Goal: Book appointment/travel/reservation

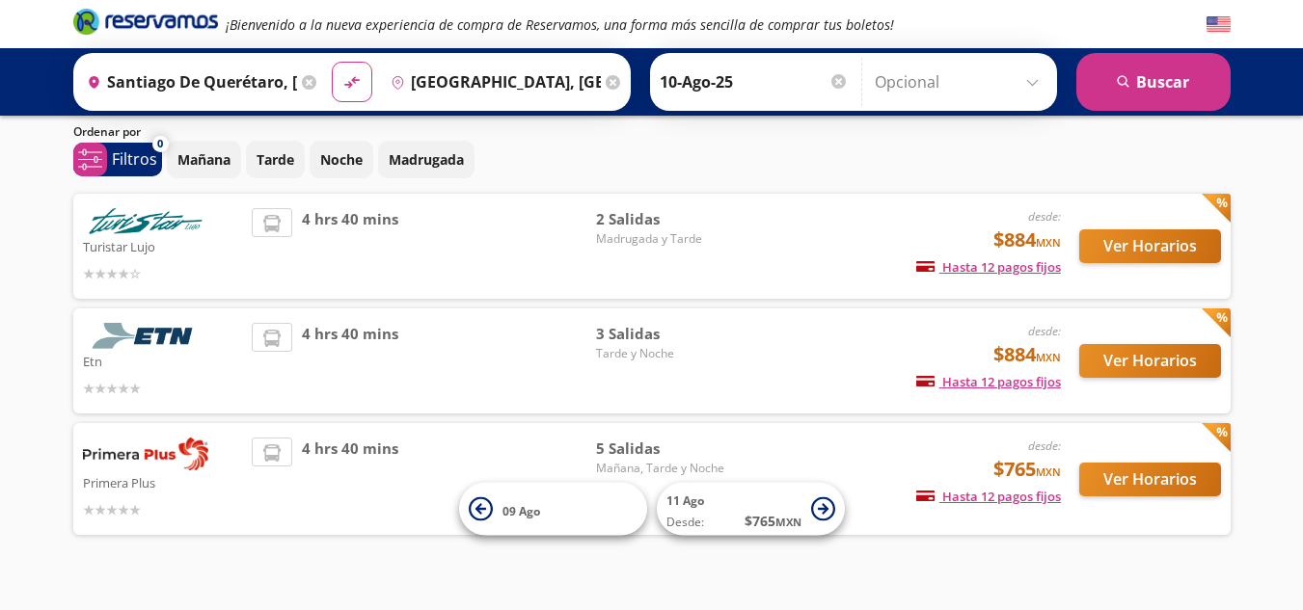
scroll to position [91, 0]
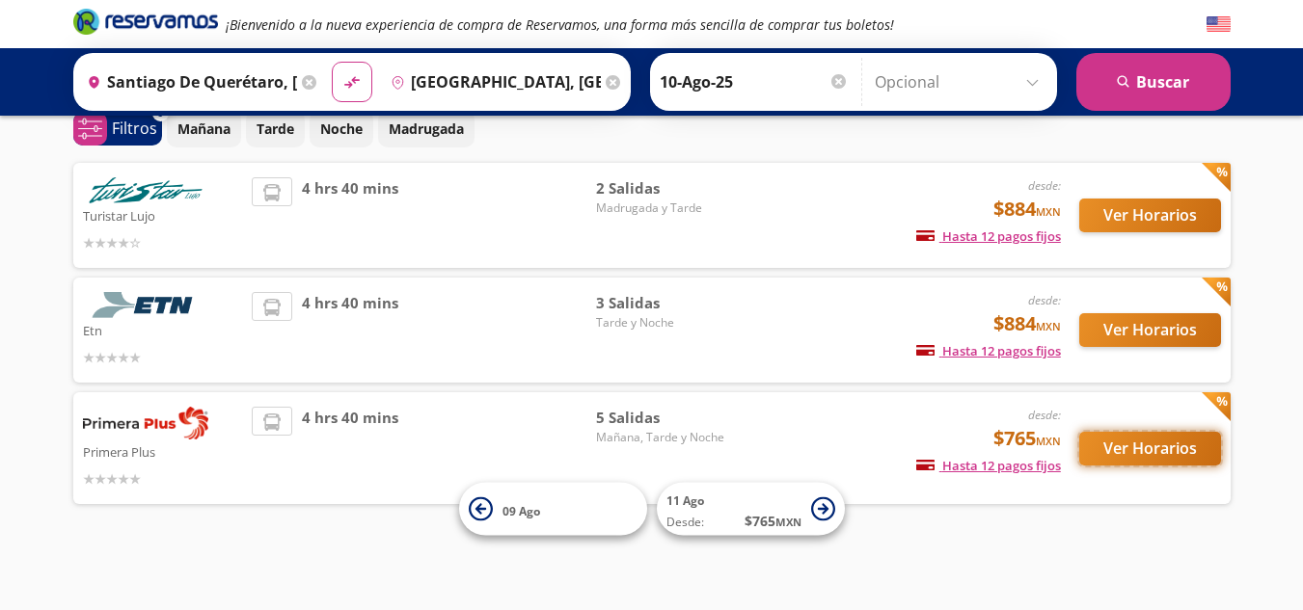
click at [1137, 453] on button "Ver Horarios" at bounding box center [1150, 449] width 142 height 34
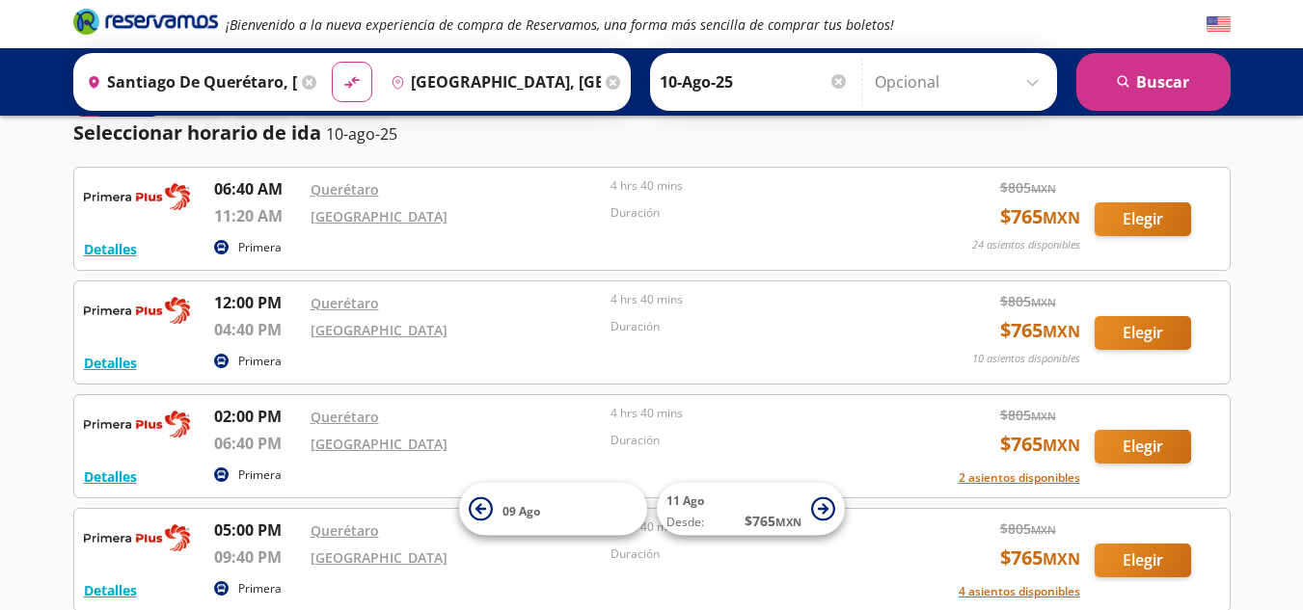
scroll to position [96, 0]
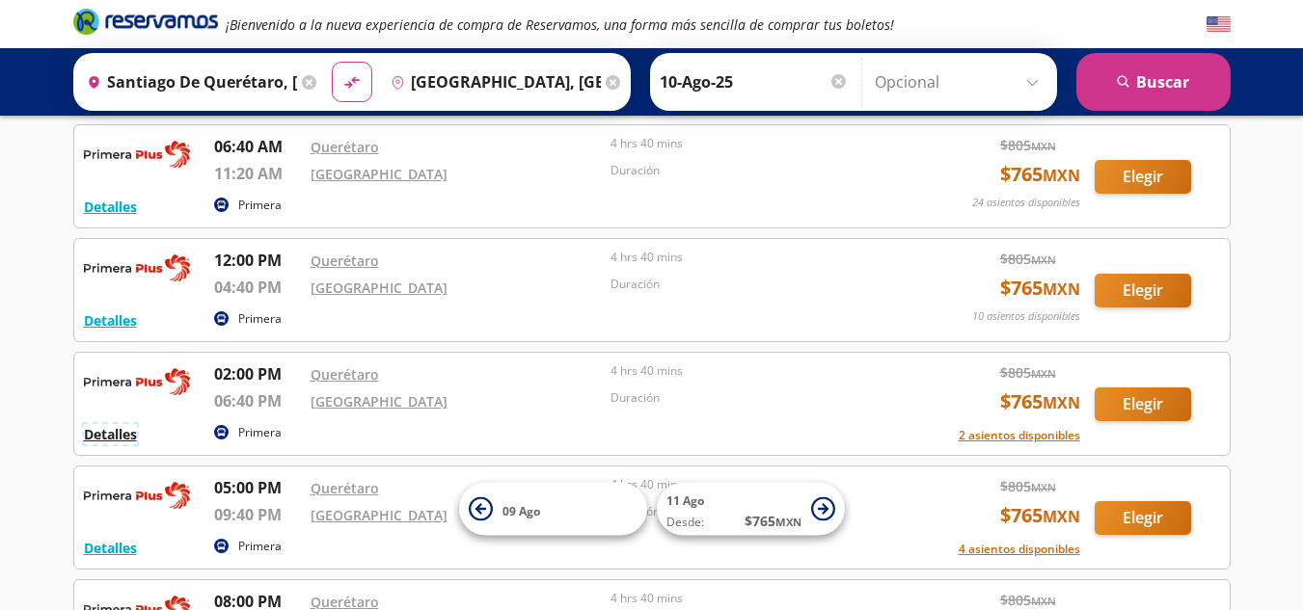
click at [127, 438] on button "Detalles" at bounding box center [110, 434] width 53 height 20
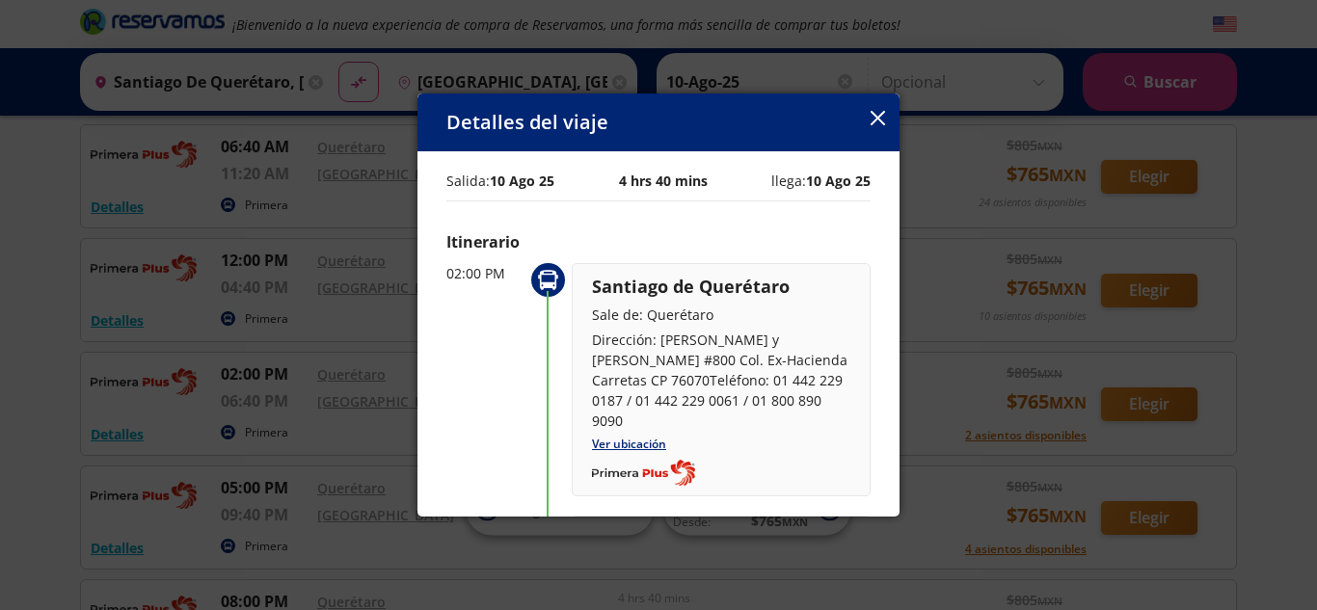
click at [869, 121] on div "Detalles del viaje" at bounding box center [658, 123] width 482 height 58
click at [880, 118] on icon "button" at bounding box center [878, 118] width 14 height 14
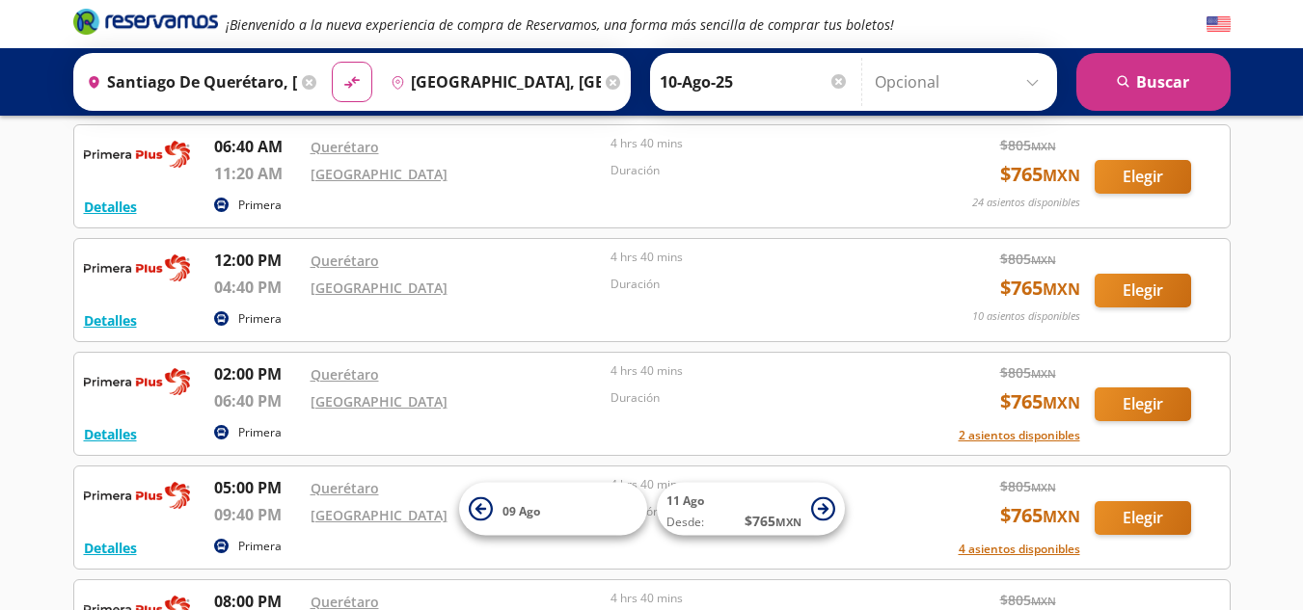
click at [882, 392] on p "Duración" at bounding box center [755, 398] width 291 height 17
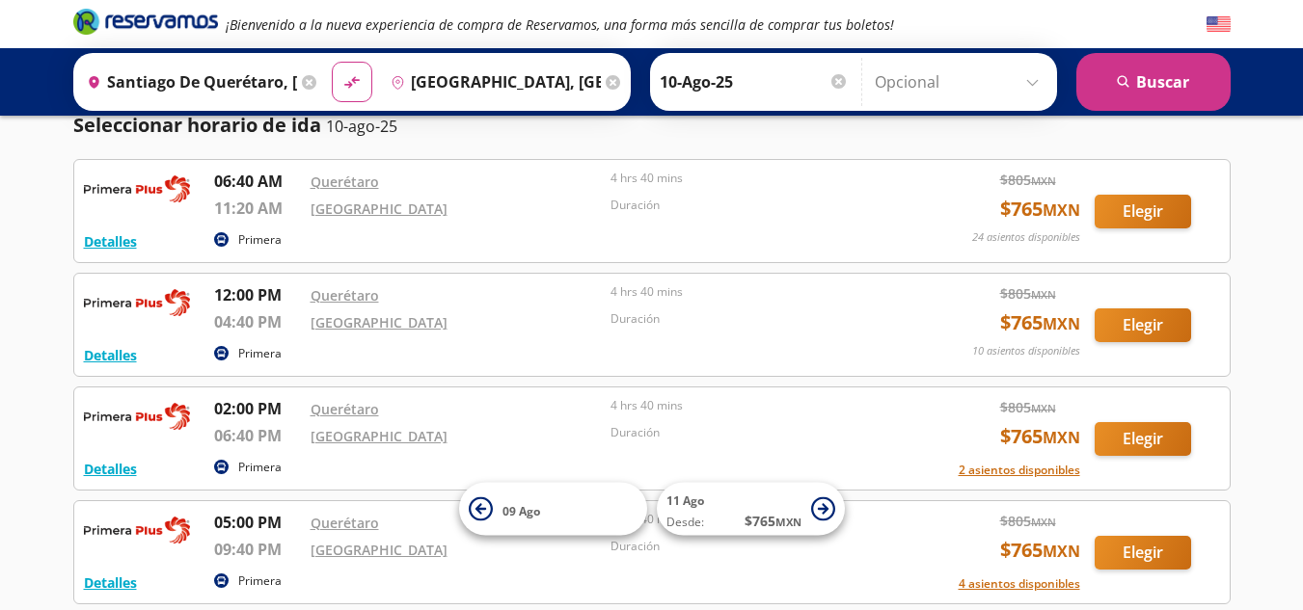
scroll to position [0, 0]
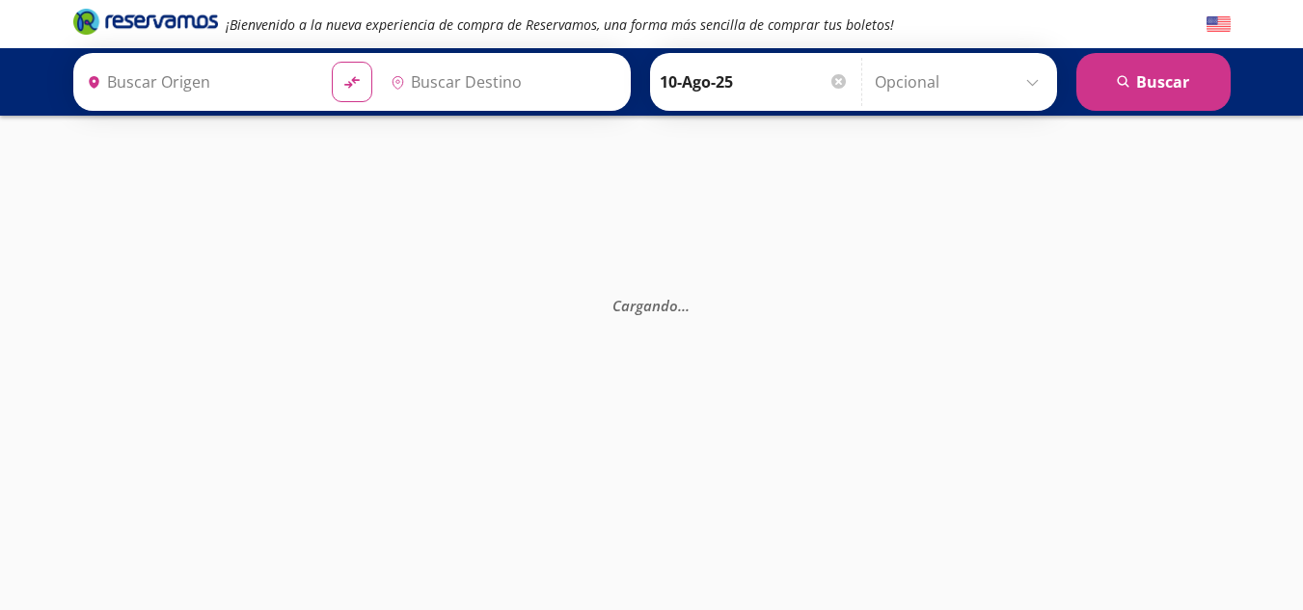
type input "Santiago de Querétaro, [GEOGRAPHIC_DATA]"
type input "[GEOGRAPHIC_DATA], [GEOGRAPHIC_DATA]"
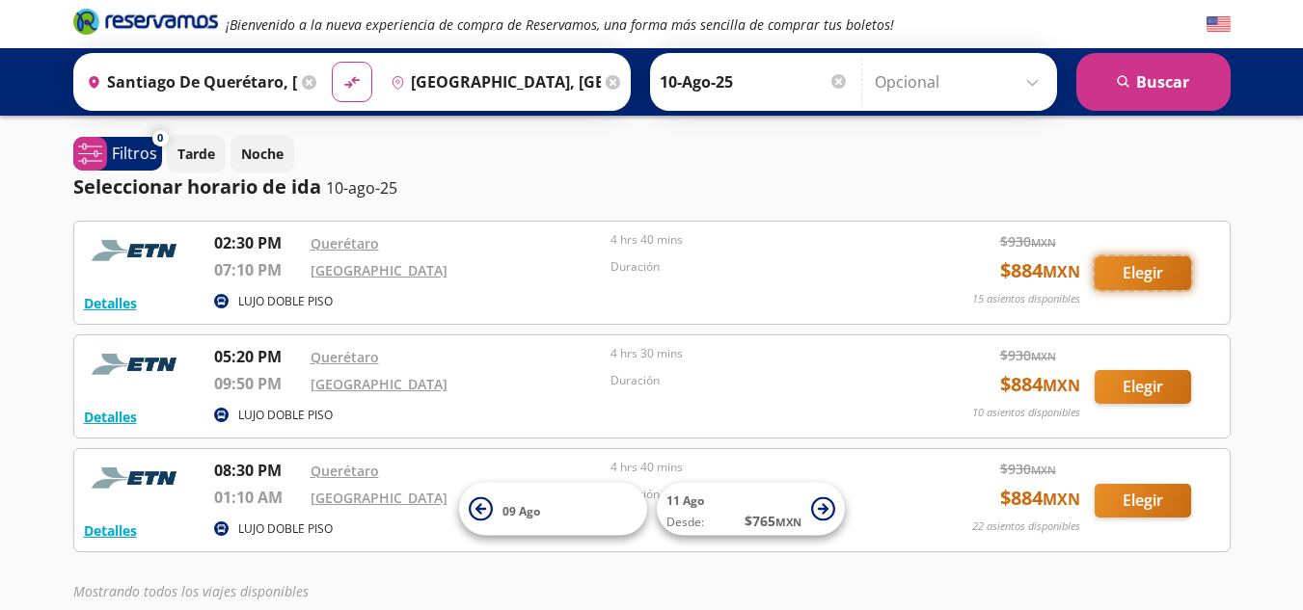
click at [1158, 278] on button "Elegir" at bounding box center [1142, 273] width 96 height 34
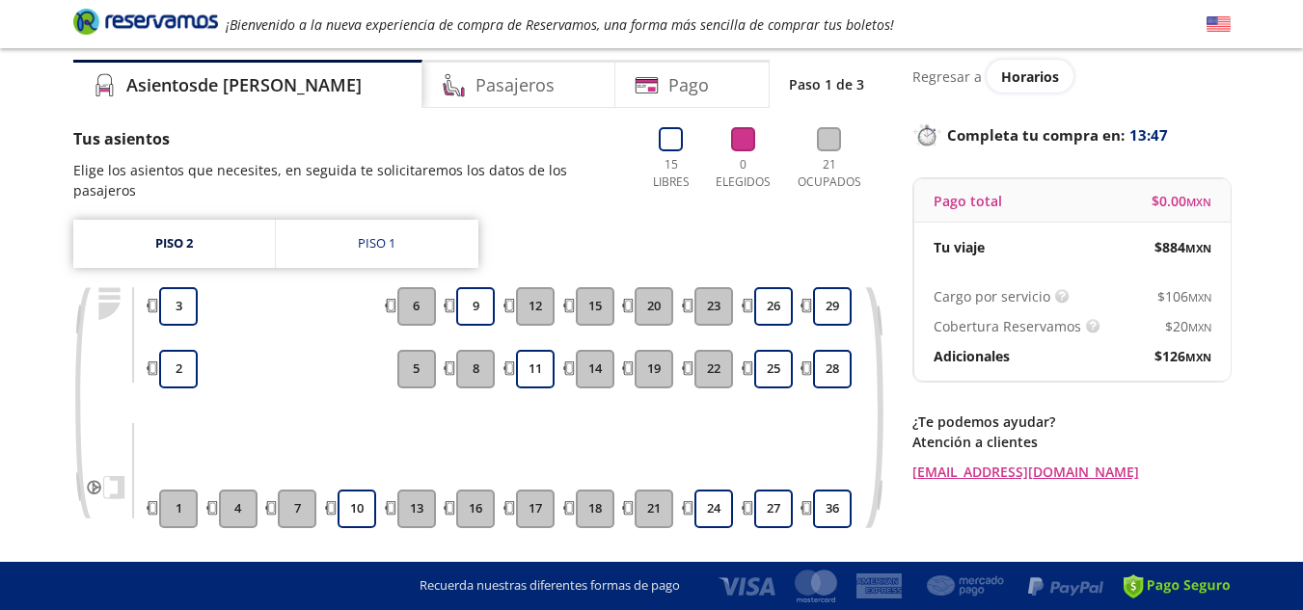
scroll to position [96, 0]
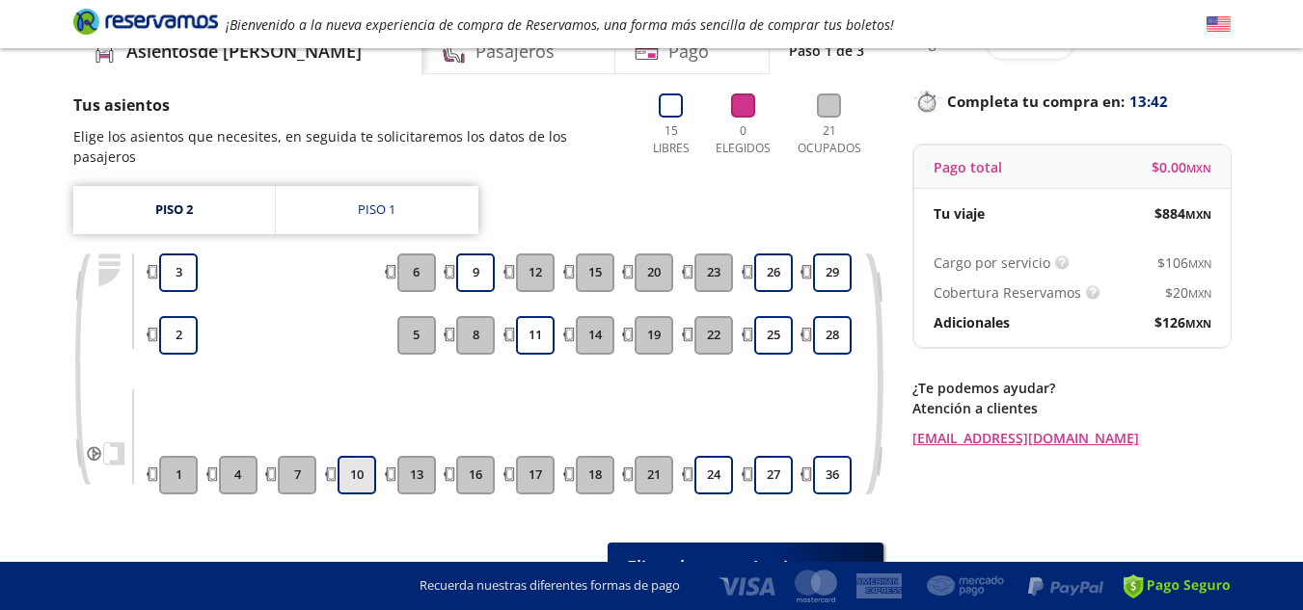
drag, startPoint x: 355, startPoint y: 462, endPoint x: 694, endPoint y: 478, distance: 339.8
click at [355, 461] on button "10" at bounding box center [356, 475] width 39 height 39
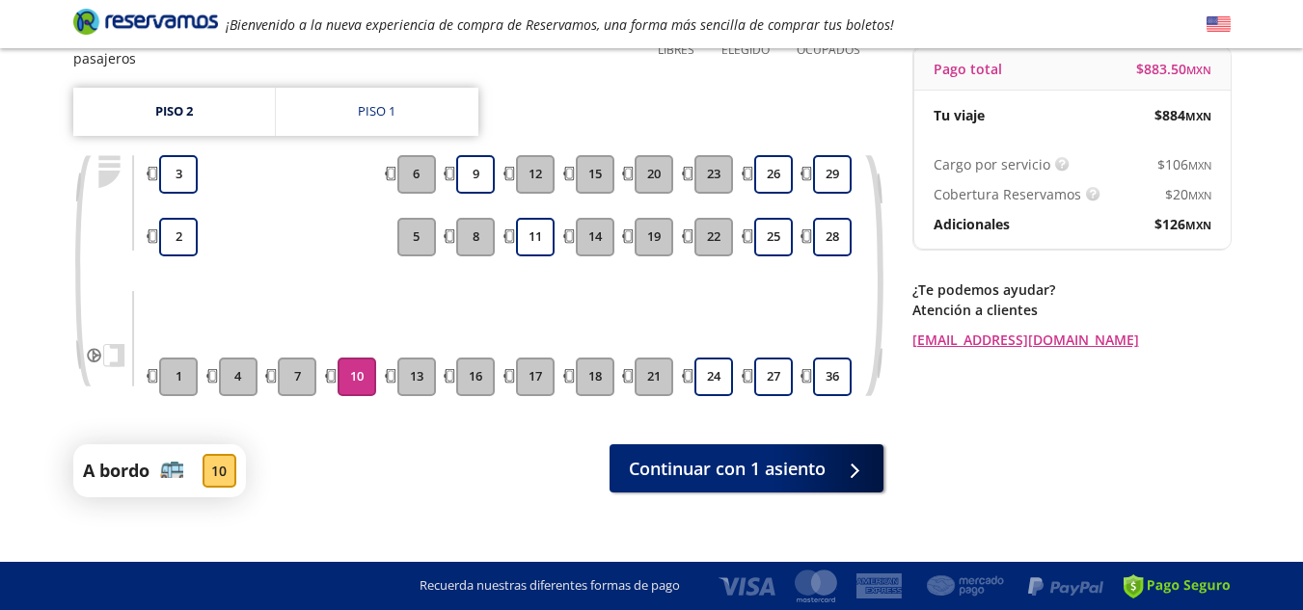
scroll to position [197, 0]
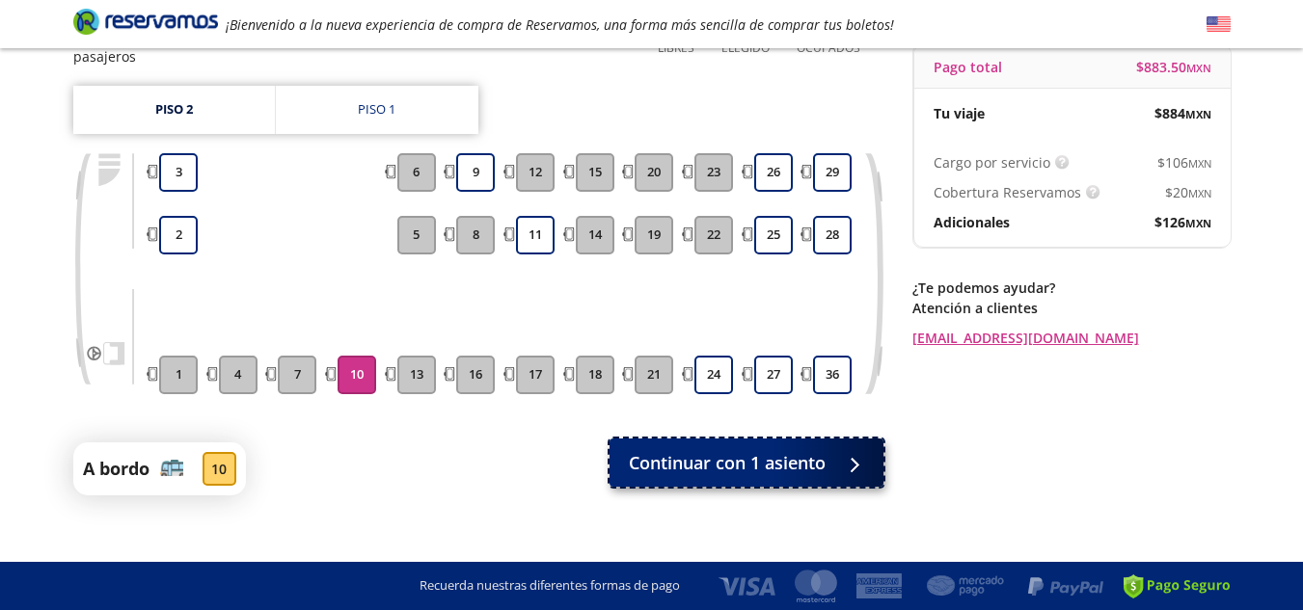
click at [698, 450] on span "Continuar con 1 asiento" at bounding box center [727, 463] width 197 height 26
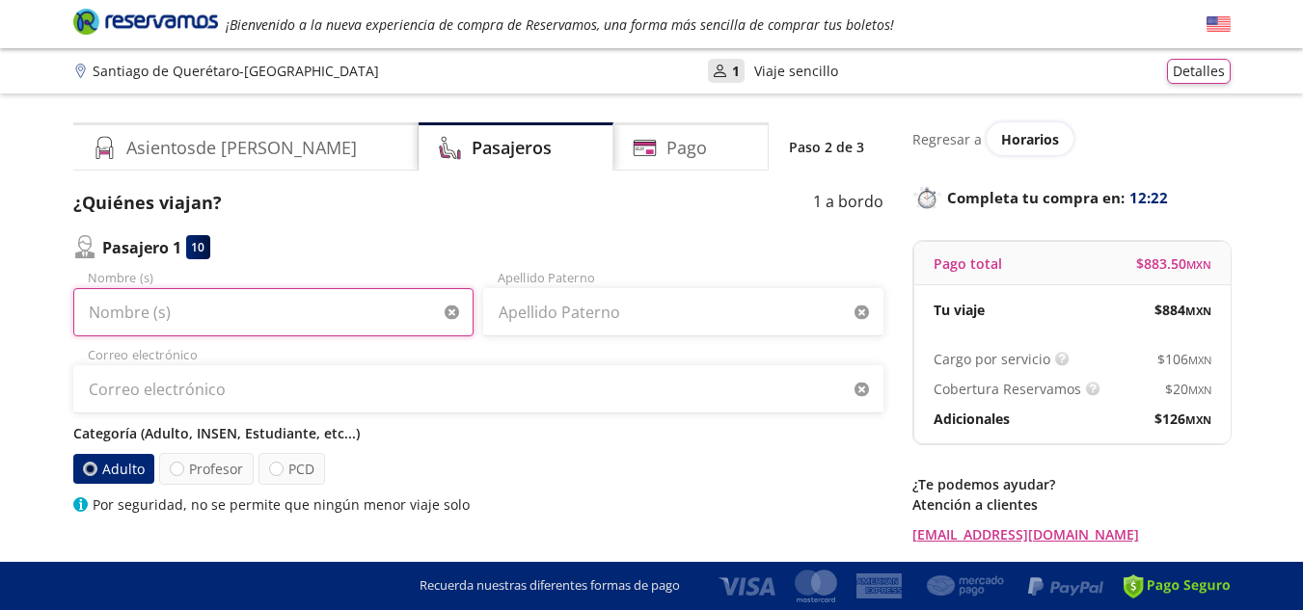
click at [129, 316] on input "Nombre (s)" at bounding box center [273, 312] width 400 height 48
type input "[GEOGRAPHIC_DATA]"
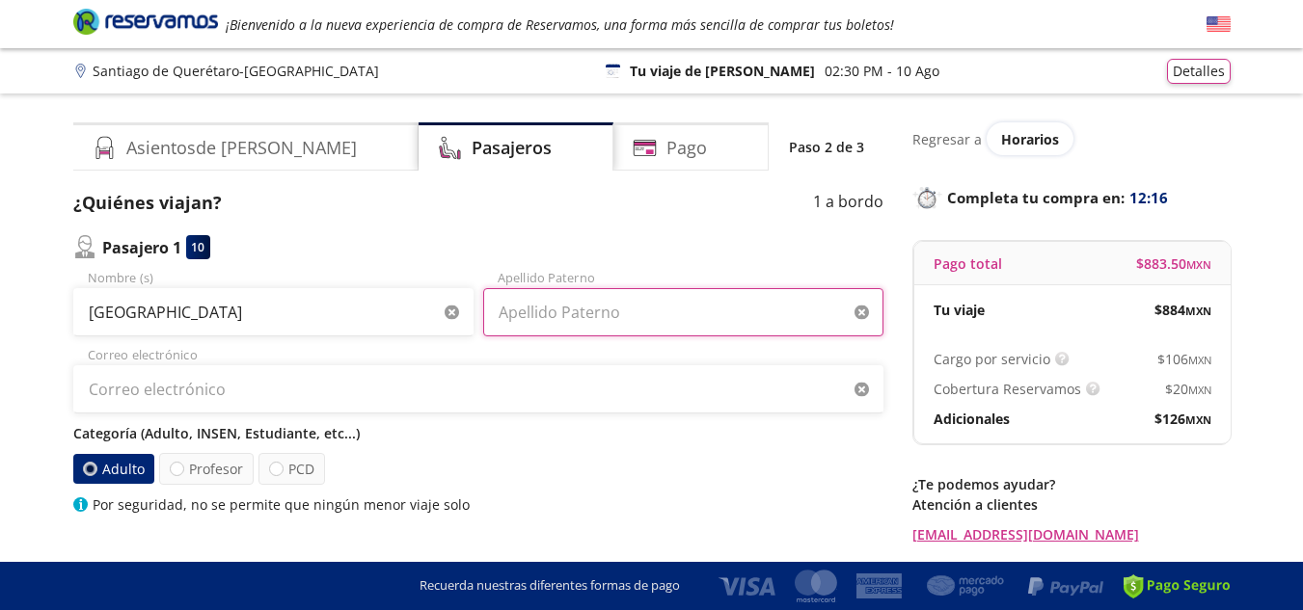
click at [629, 309] on input "Apellido Paterno" at bounding box center [683, 312] width 400 height 48
type input "[PERSON_NAME]"
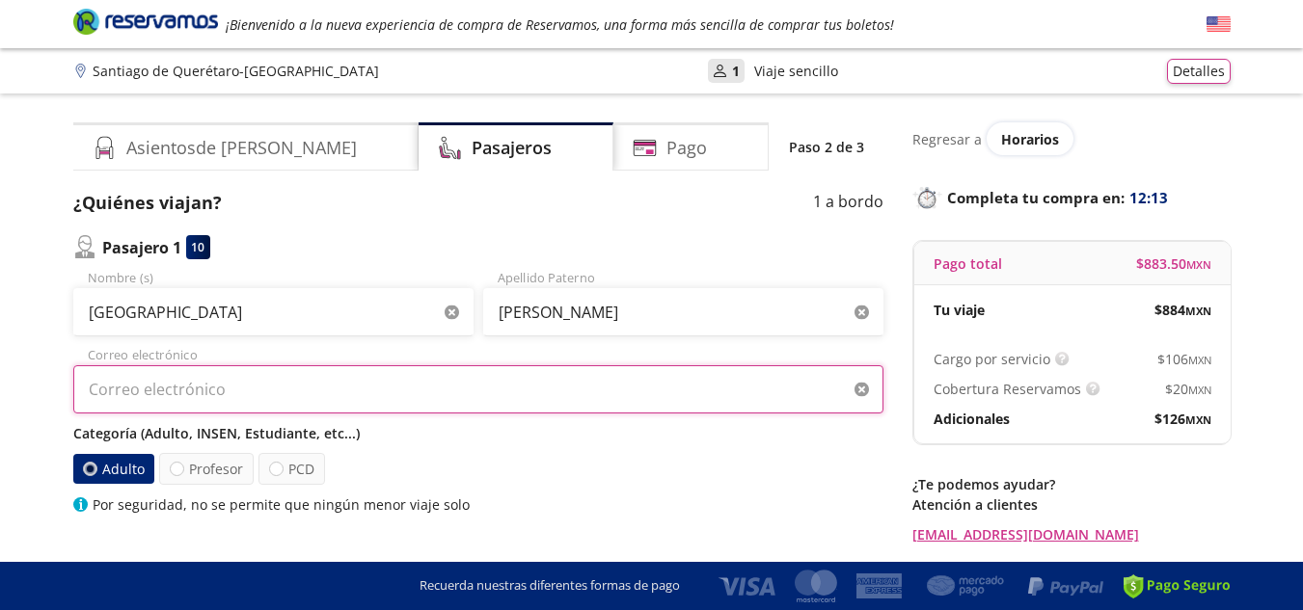
click at [358, 404] on input "Correo electrónico" at bounding box center [478, 389] width 810 height 48
click at [148, 388] on input "[PERSON_NAME][EMAIL_ADDRESS][DOMAIN_NAME]" at bounding box center [478, 389] width 810 height 48
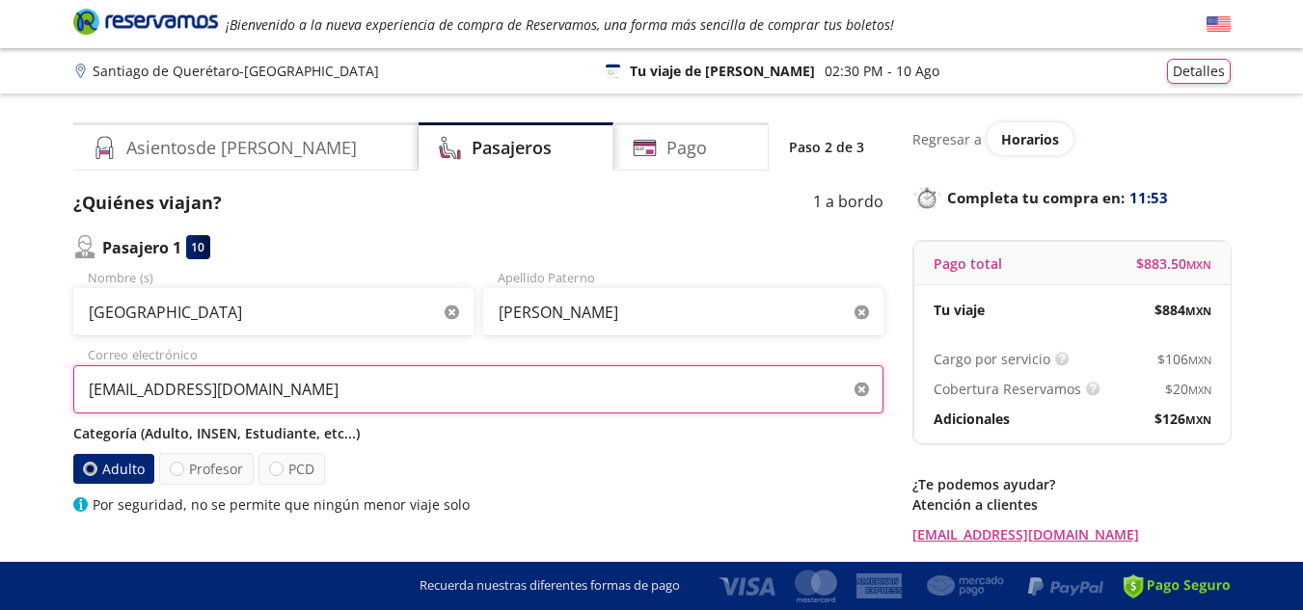
click at [284, 396] on input "[EMAIL_ADDRESS][DOMAIN_NAME]" at bounding box center [478, 389] width 810 height 48
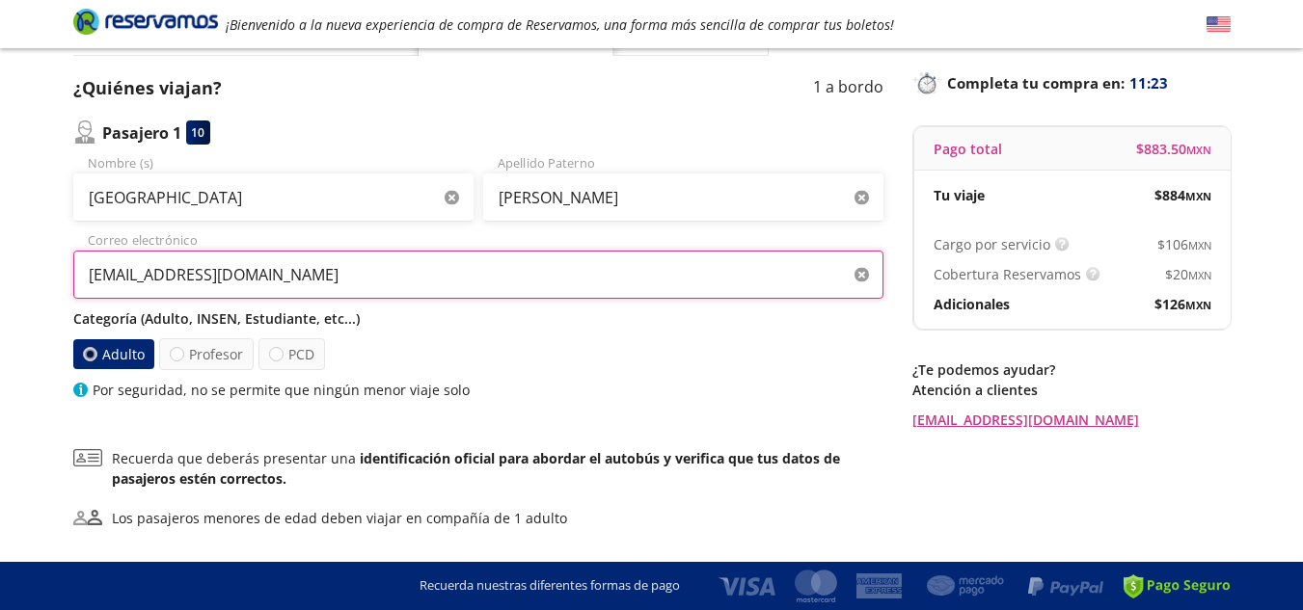
scroll to position [193, 0]
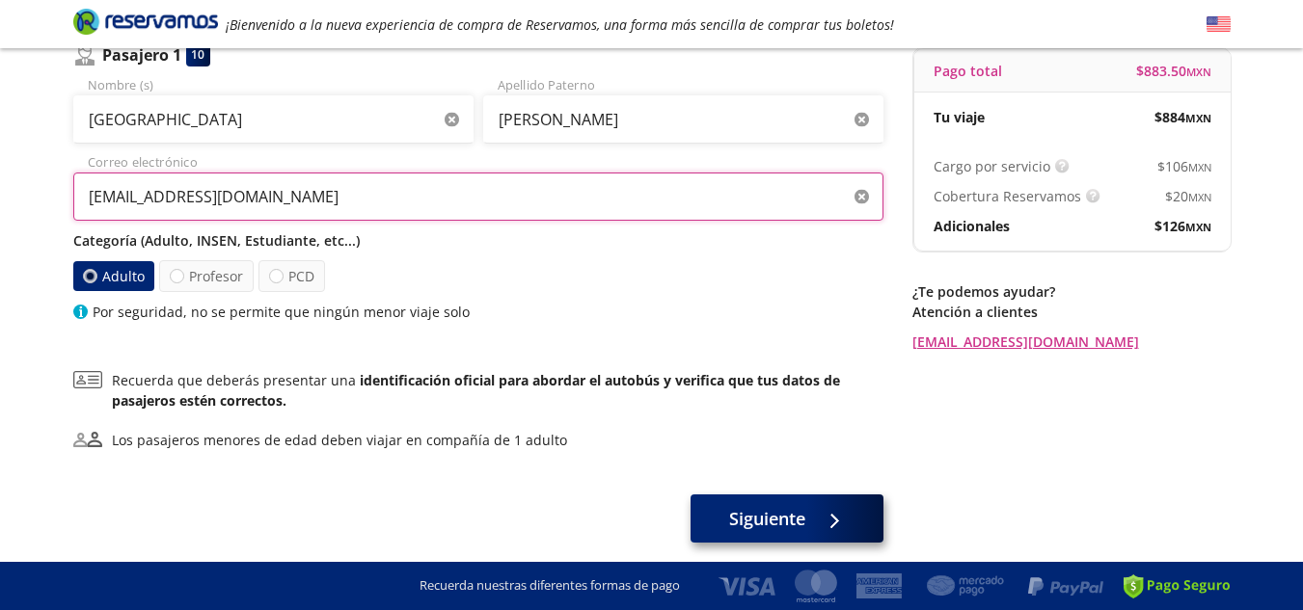
type input "[EMAIL_ADDRESS][DOMAIN_NAME]"
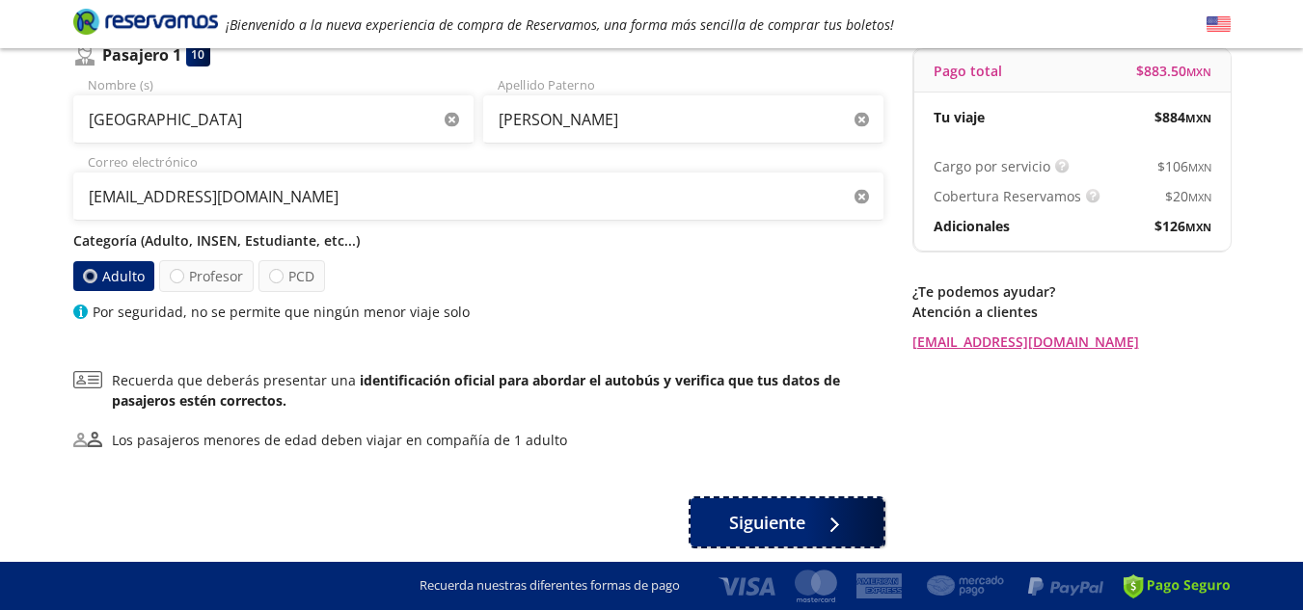
click at [783, 521] on span "Siguiente" at bounding box center [767, 523] width 76 height 26
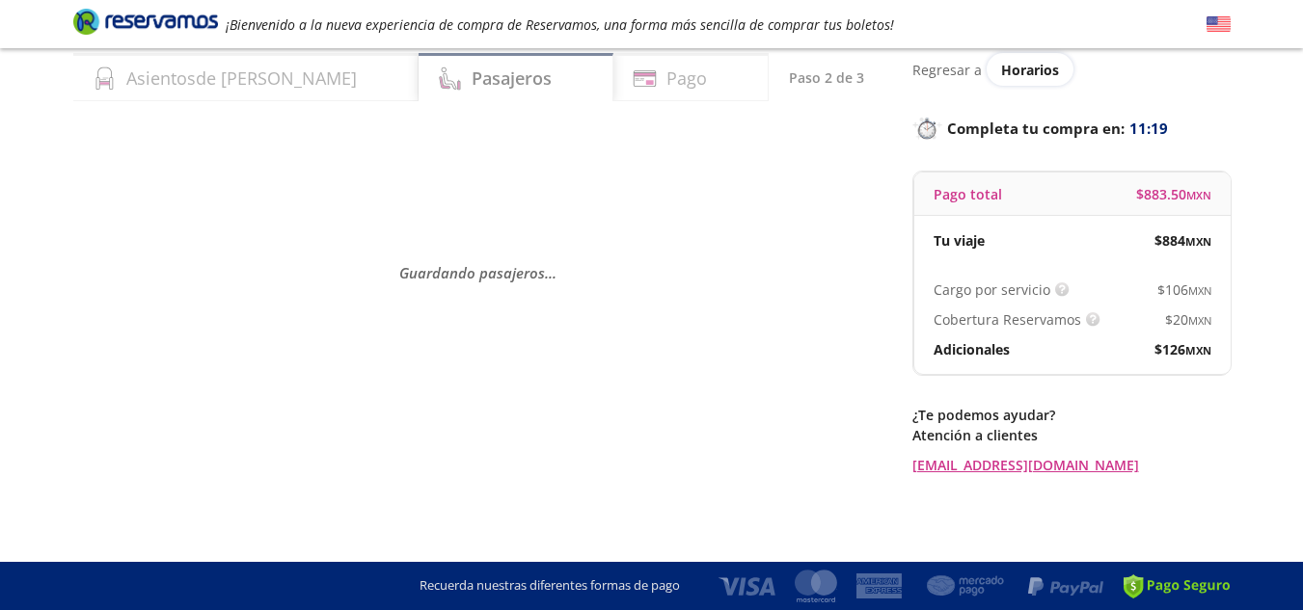
scroll to position [0, 0]
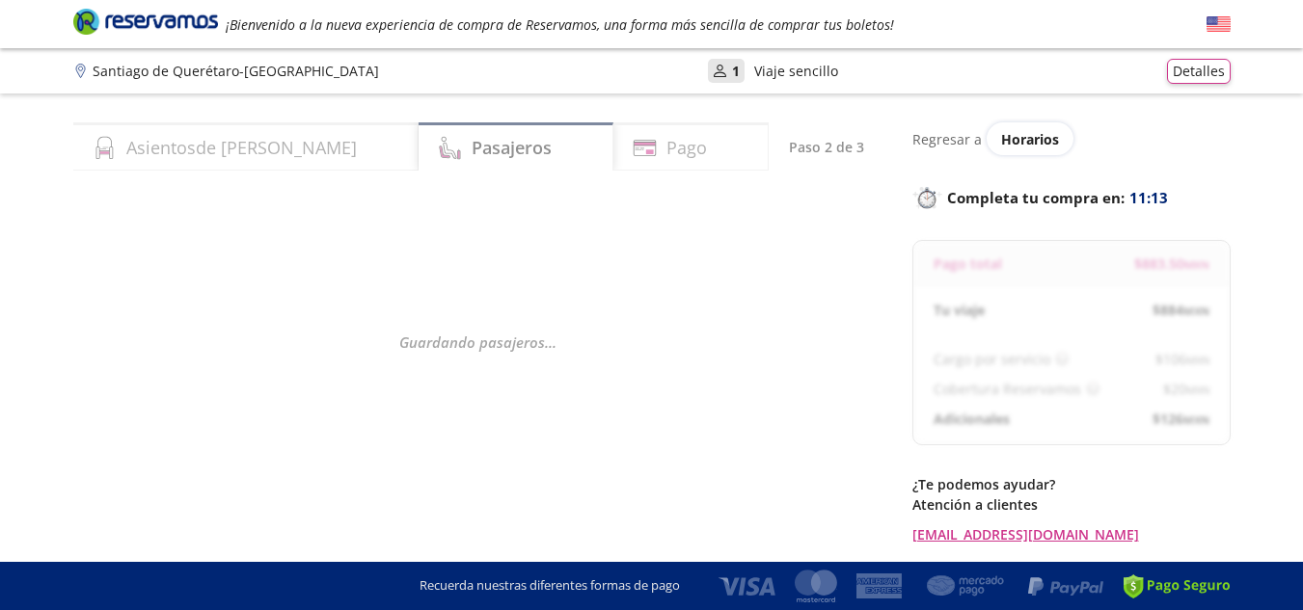
select select "MX"
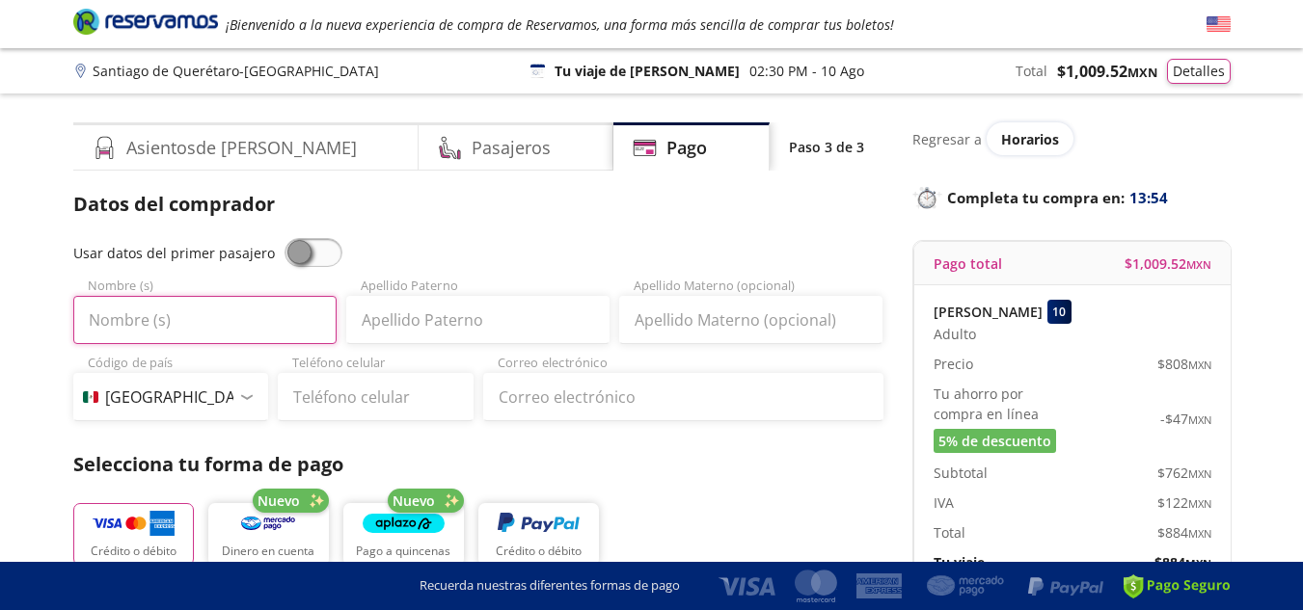
click at [225, 322] on input "Nombre (s)" at bounding box center [204, 320] width 263 height 48
type input "MA TRINIDAD"
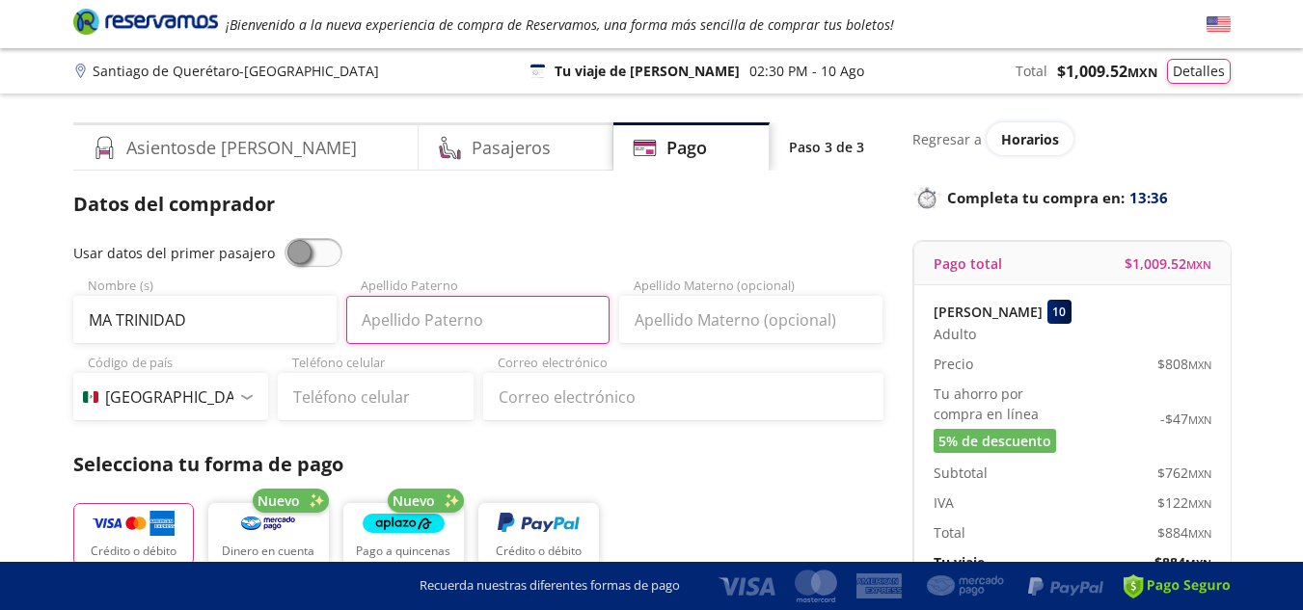
click at [389, 321] on input "Apellido Paterno" at bounding box center [477, 320] width 263 height 48
type input "[PERSON_NAME]"
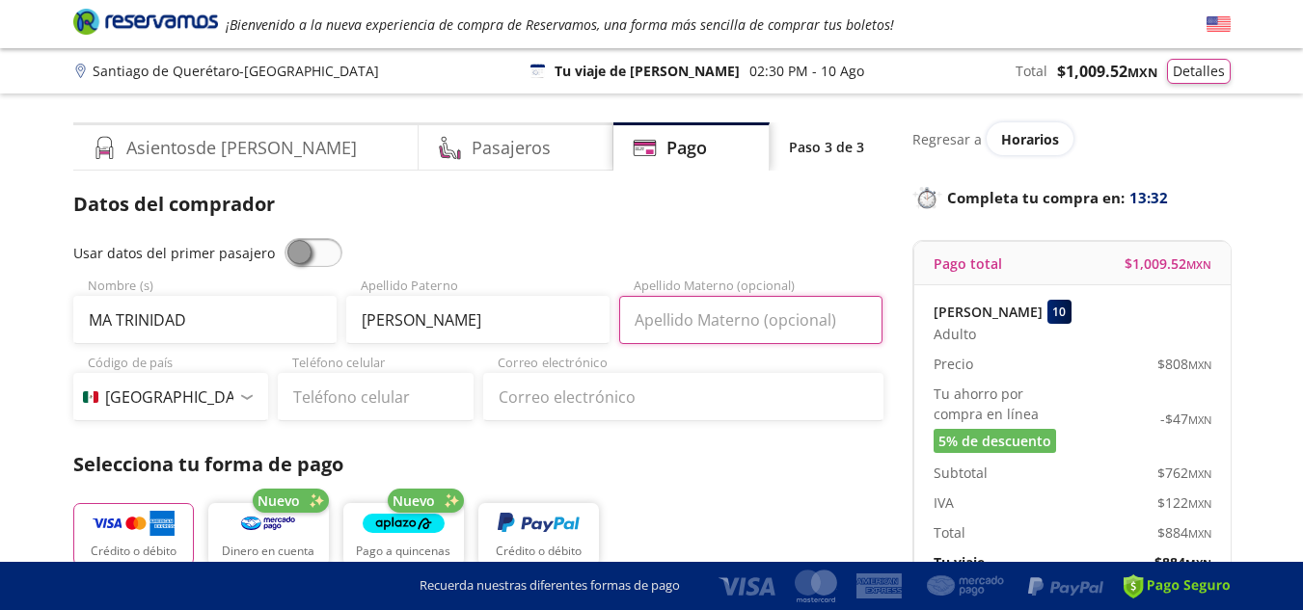
click at [723, 316] on input "Apellido Materno (opcional)" at bounding box center [750, 320] width 263 height 48
type input "[PERSON_NAME]"
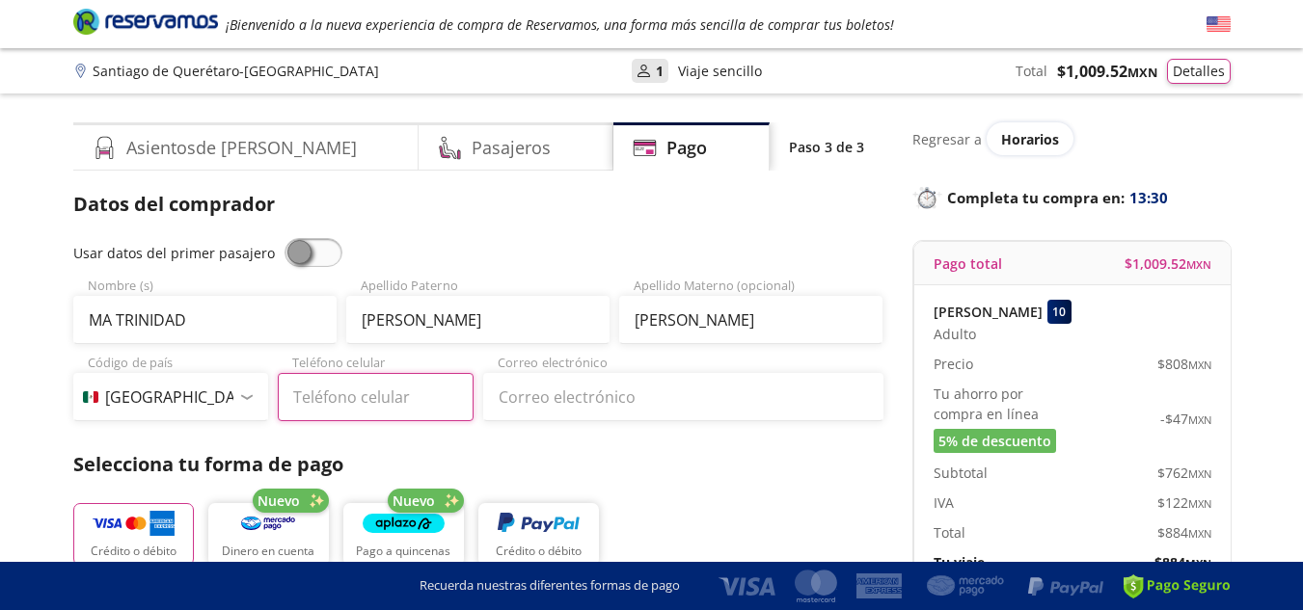
click at [359, 398] on input "Teléfono celular" at bounding box center [376, 397] width 196 height 48
type input "[PHONE_NUMBER]"
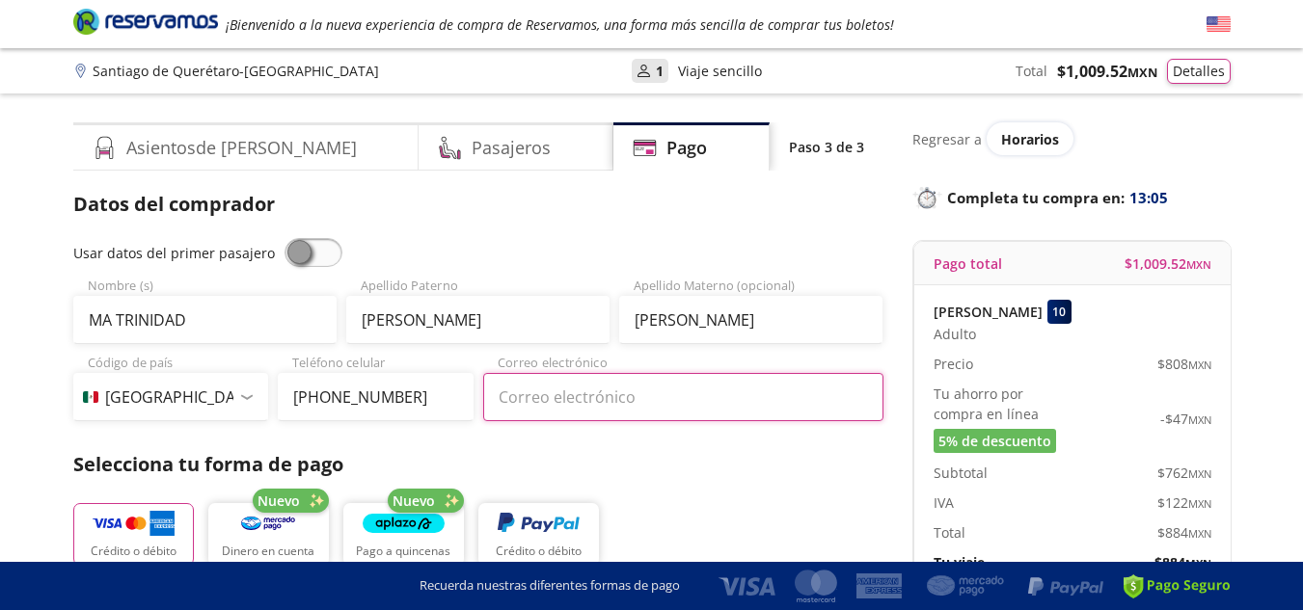
click at [540, 408] on input "Correo electrónico" at bounding box center [683, 397] width 400 height 48
type input "[EMAIL_ADDRESS][DOMAIN_NAME]"
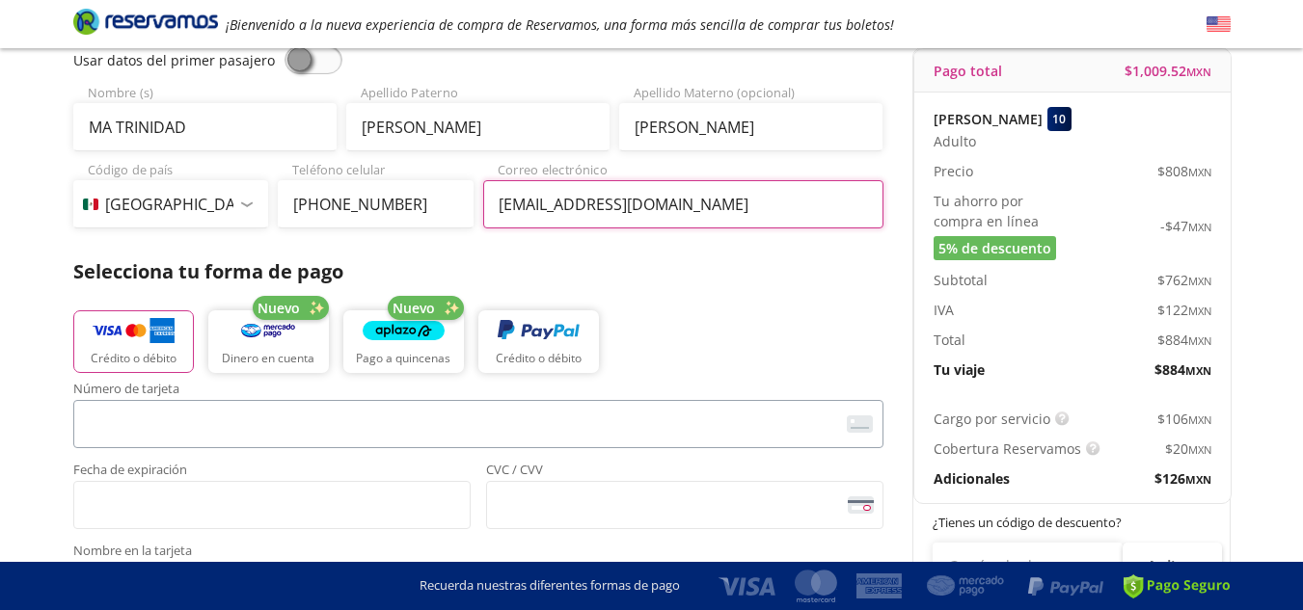
scroll to position [289, 0]
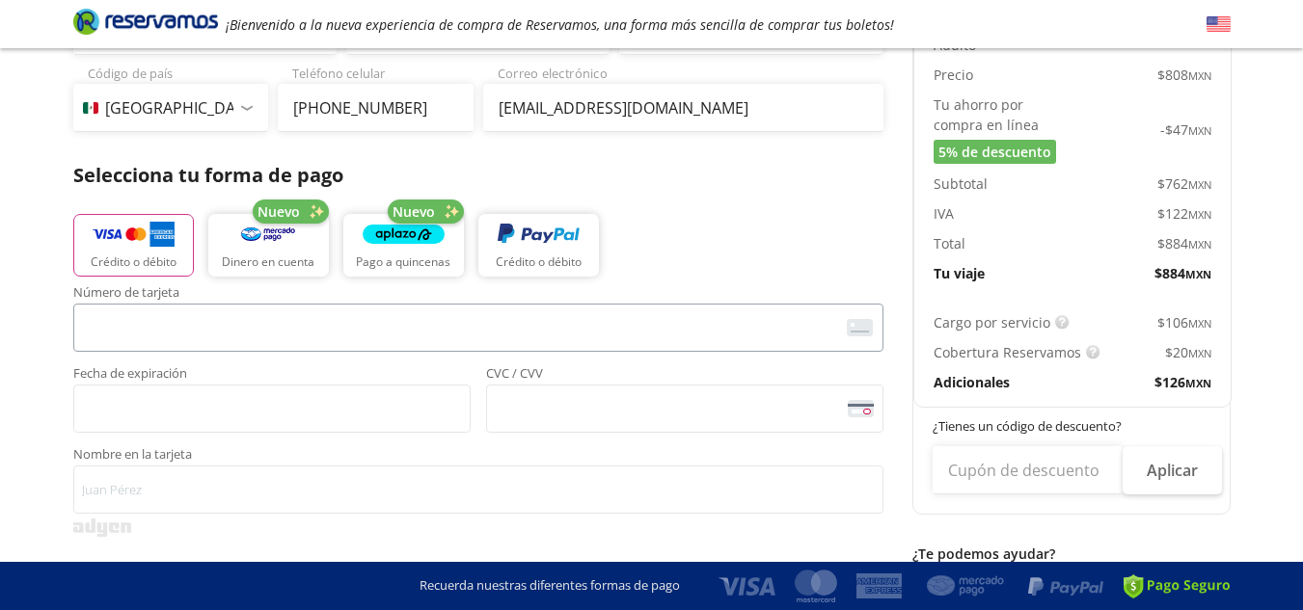
click at [80, 328] on span "<p>Your browser does not support iframes.</p>" at bounding box center [478, 328] width 810 height 48
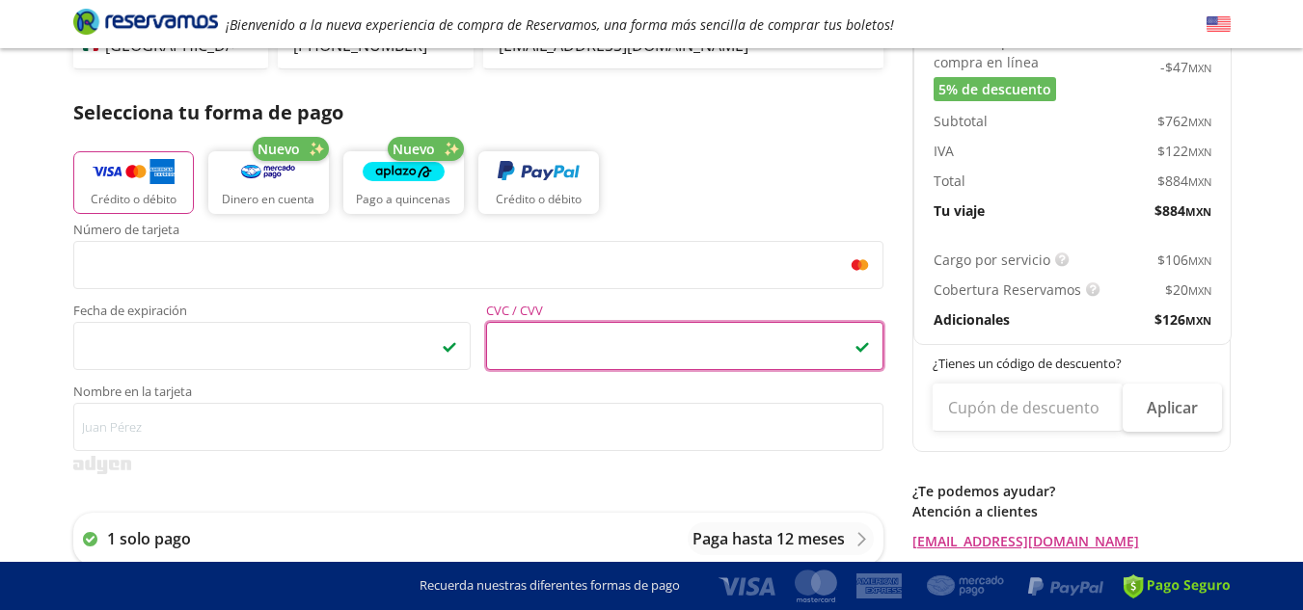
scroll to position [386, 0]
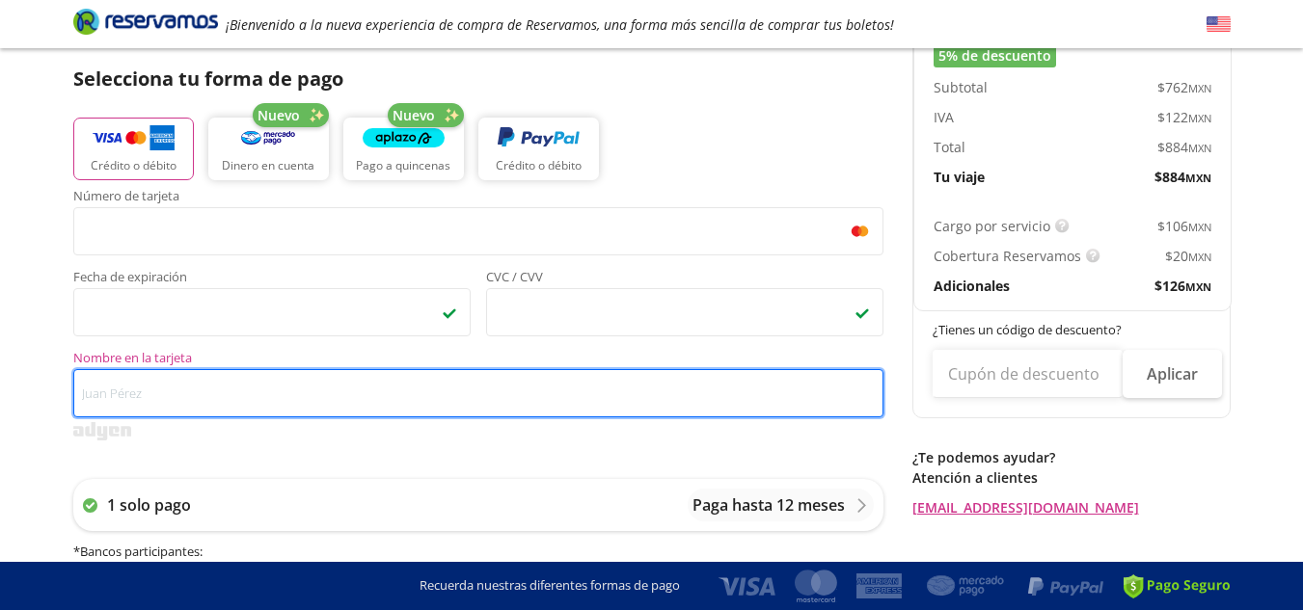
click at [179, 409] on input "Nombre en la tarjeta" at bounding box center [478, 393] width 810 height 48
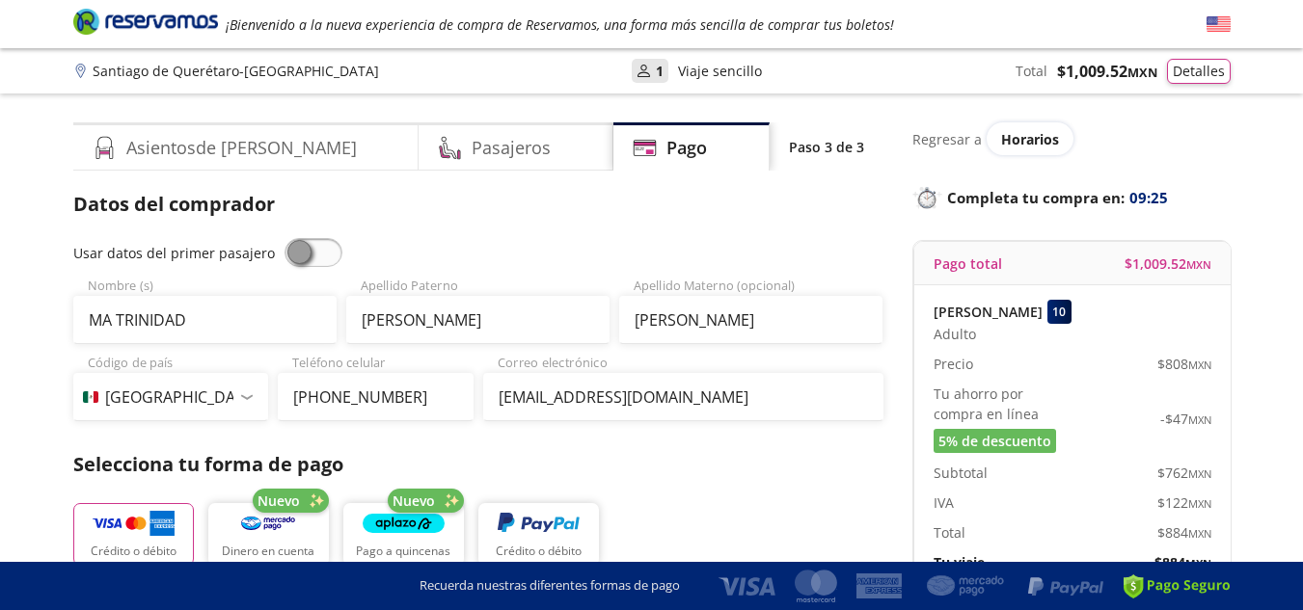
scroll to position [96, 0]
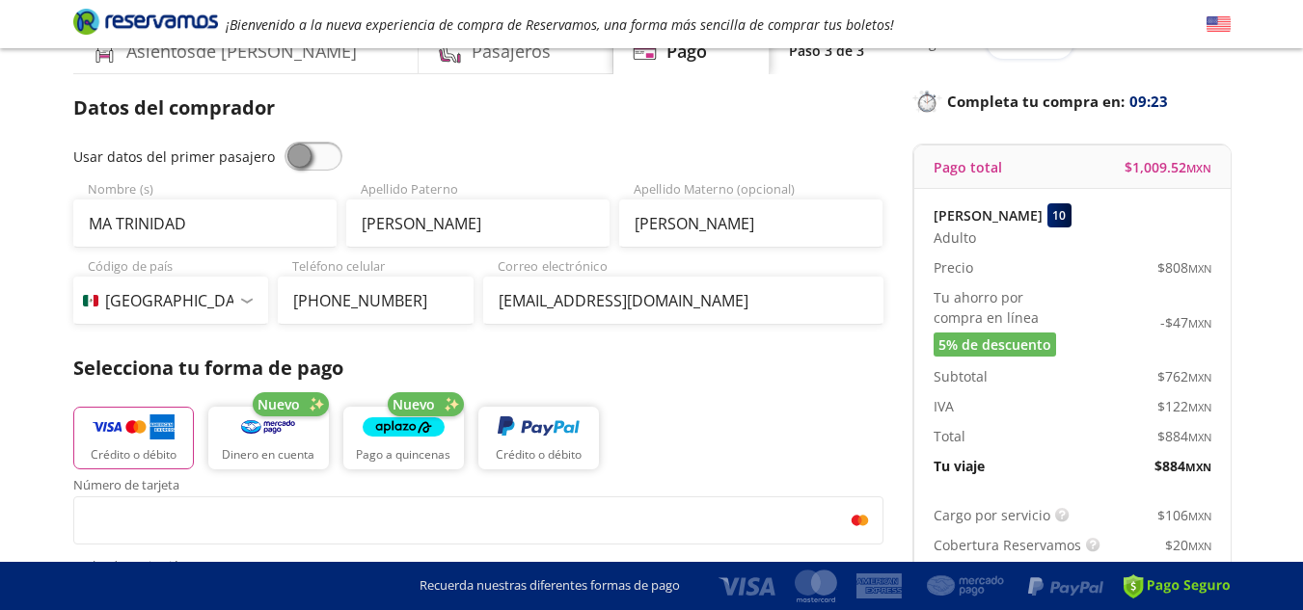
type input "MA [PERSON_NAME] C"
click at [972, 473] on p "Tu viaje" at bounding box center [958, 466] width 51 height 20
click at [1168, 462] on span "$ 884 MXN" at bounding box center [1182, 466] width 57 height 20
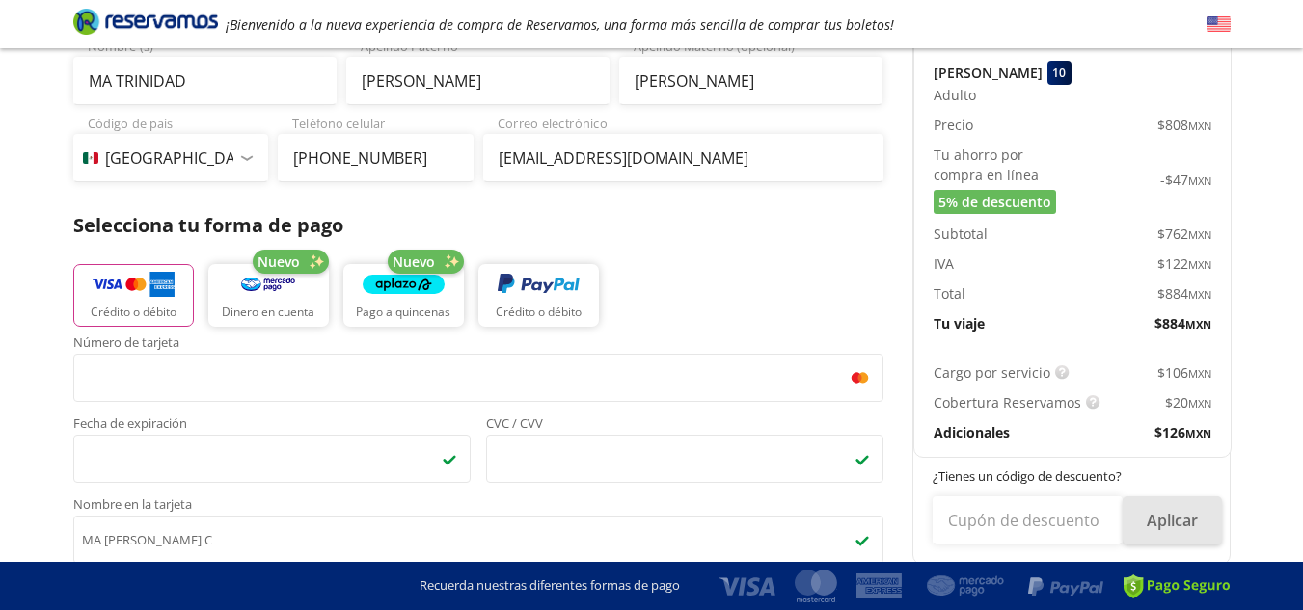
scroll to position [289, 0]
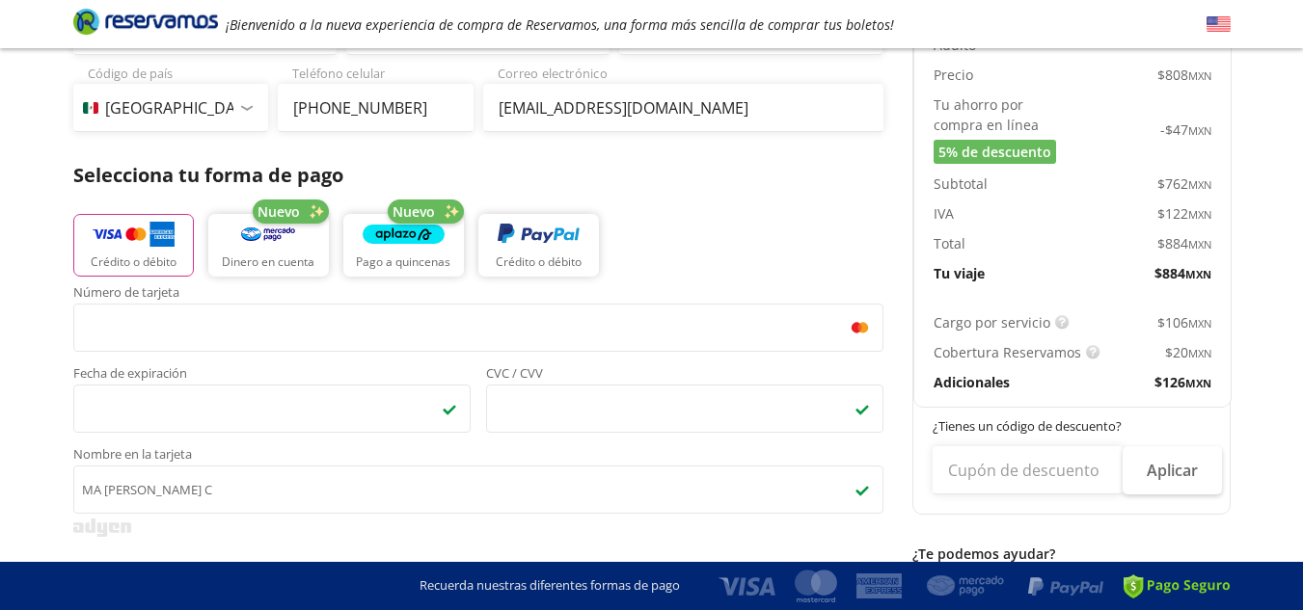
click at [1166, 385] on span "$ 126 MXN" at bounding box center [1182, 382] width 57 height 20
click at [1014, 384] on div "Adicionales" at bounding box center [1002, 382] width 139 height 20
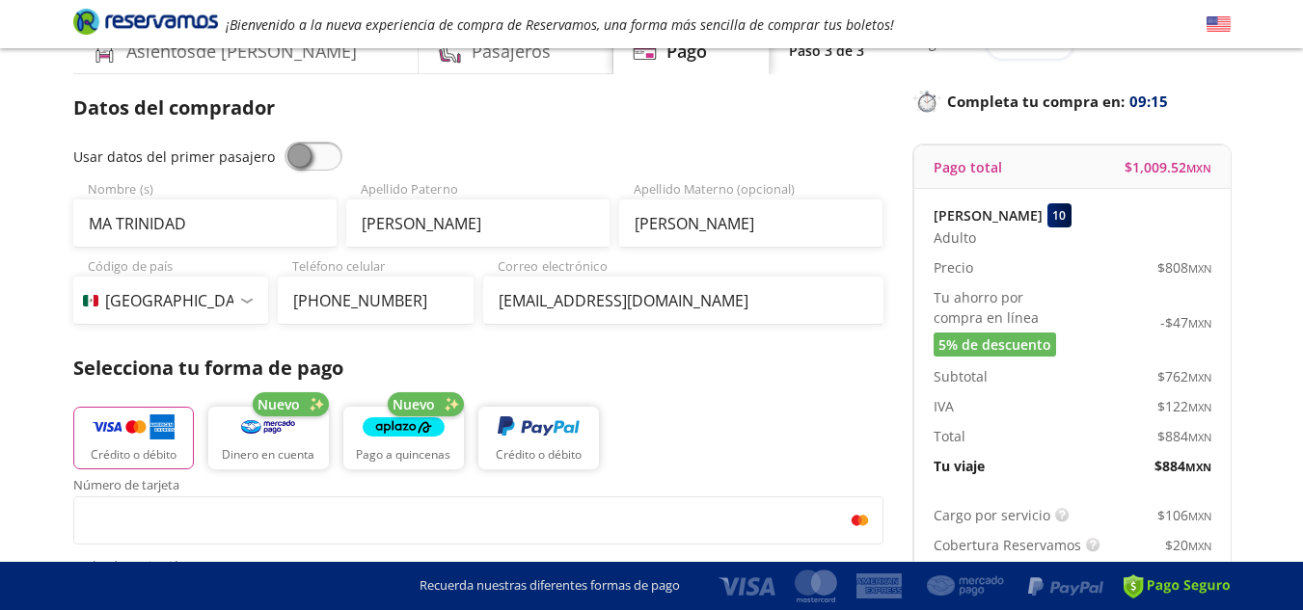
scroll to position [0, 0]
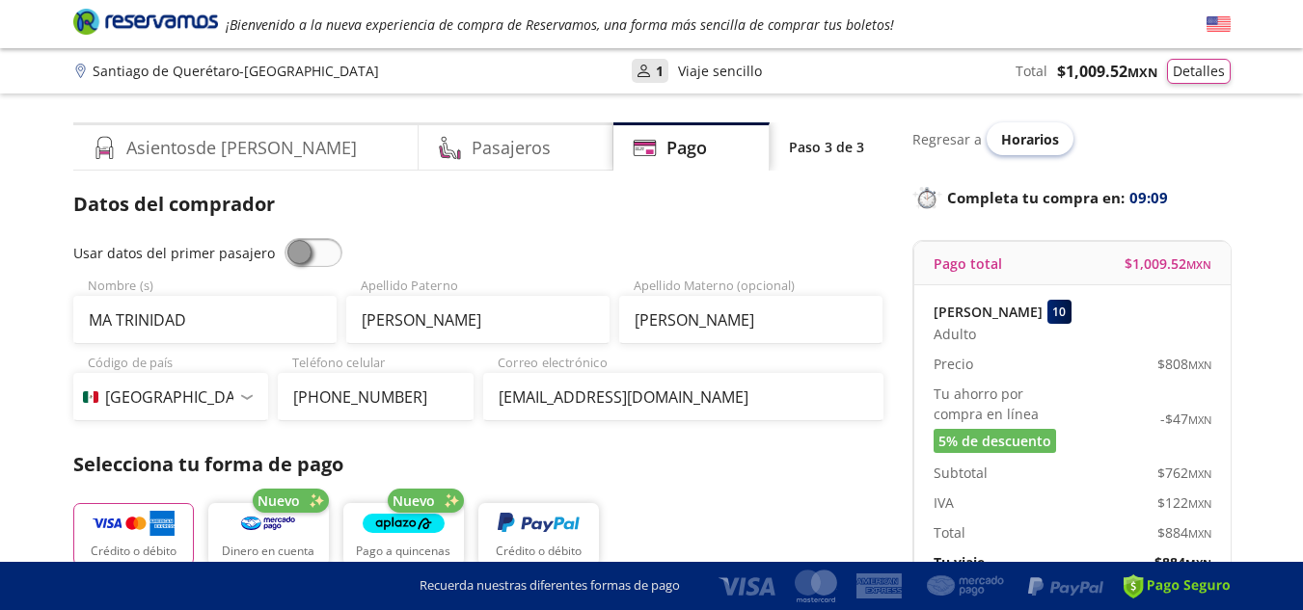
click at [1037, 144] on span "Horarios" at bounding box center [1030, 139] width 58 height 18
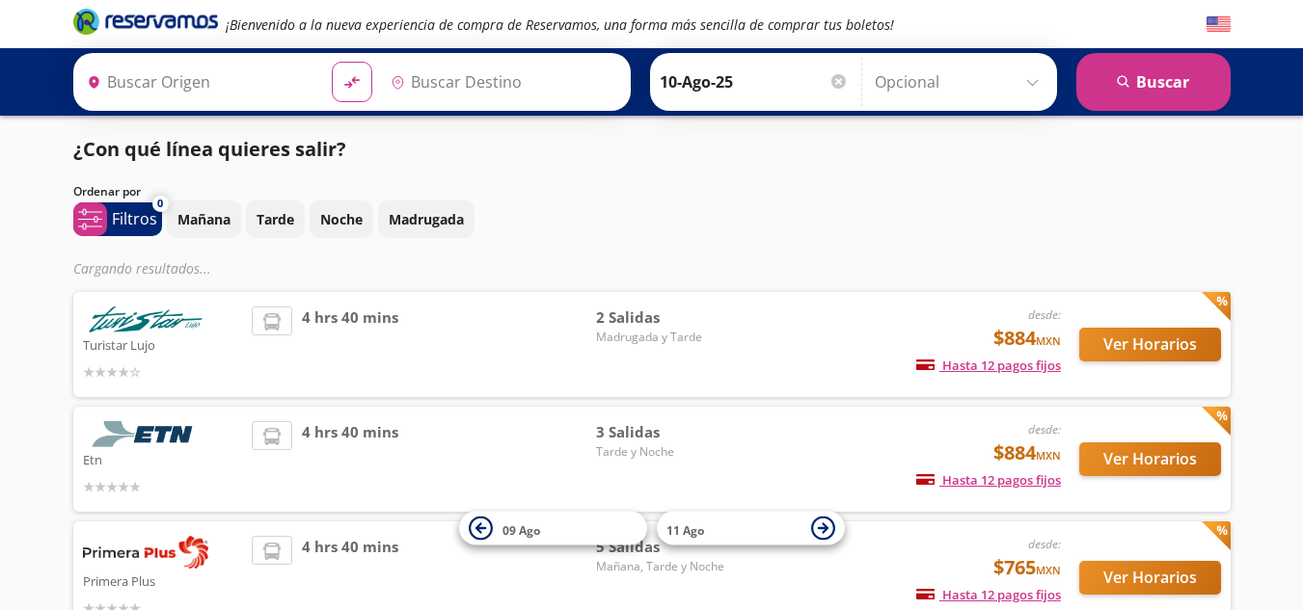
type input "Santiago de Querétaro, [GEOGRAPHIC_DATA]"
type input "[GEOGRAPHIC_DATA], [GEOGRAPHIC_DATA]"
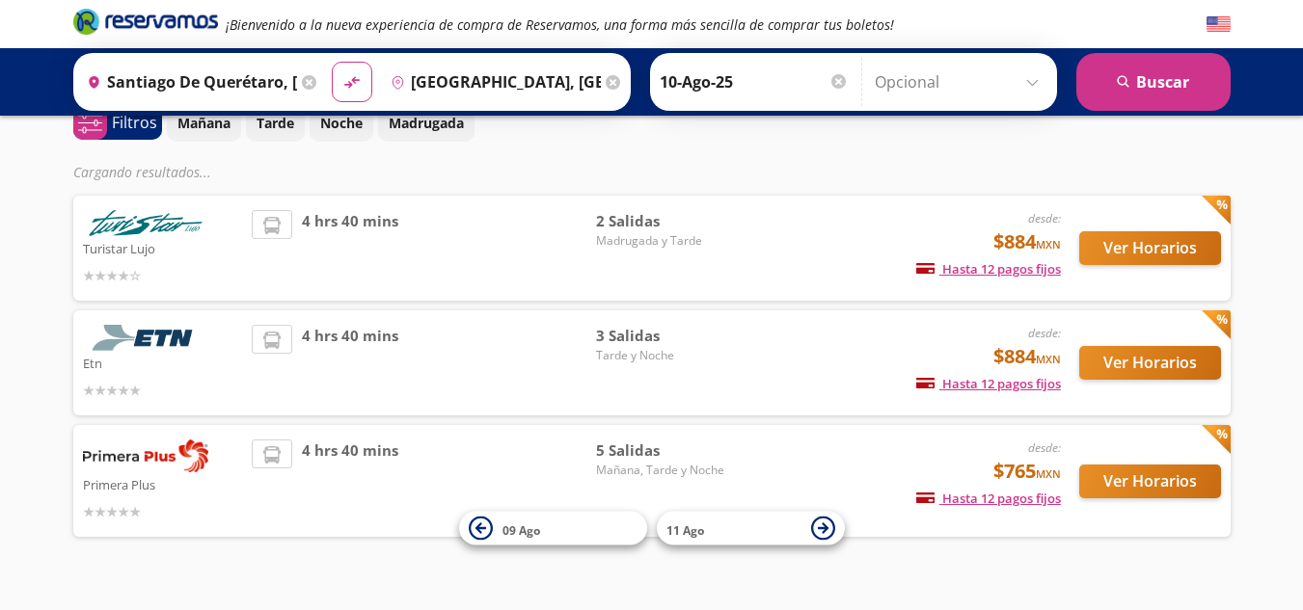
scroll to position [91, 0]
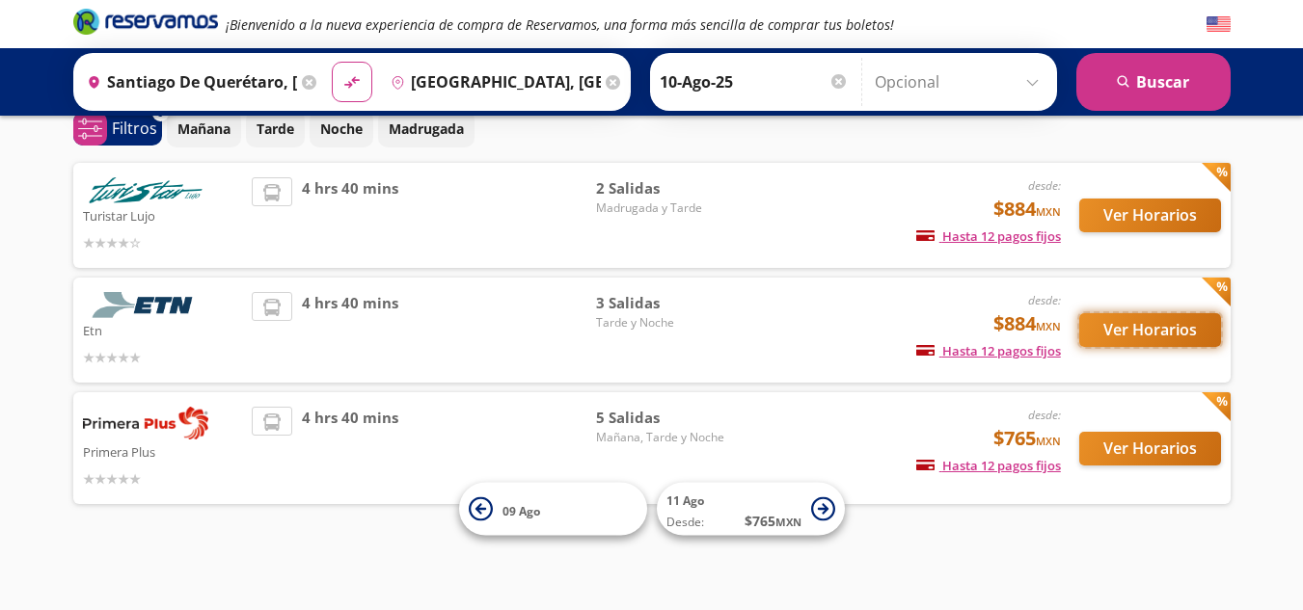
click at [1108, 334] on button "Ver Horarios" at bounding box center [1150, 330] width 142 height 34
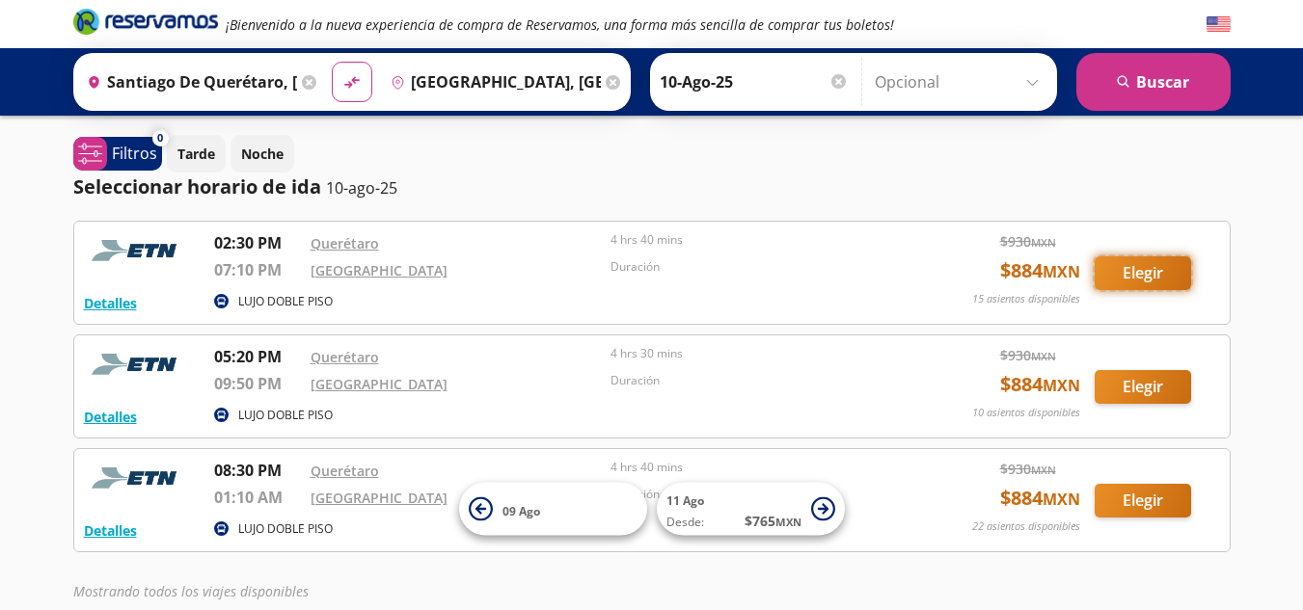
click at [1143, 277] on button "Elegir" at bounding box center [1142, 273] width 96 height 34
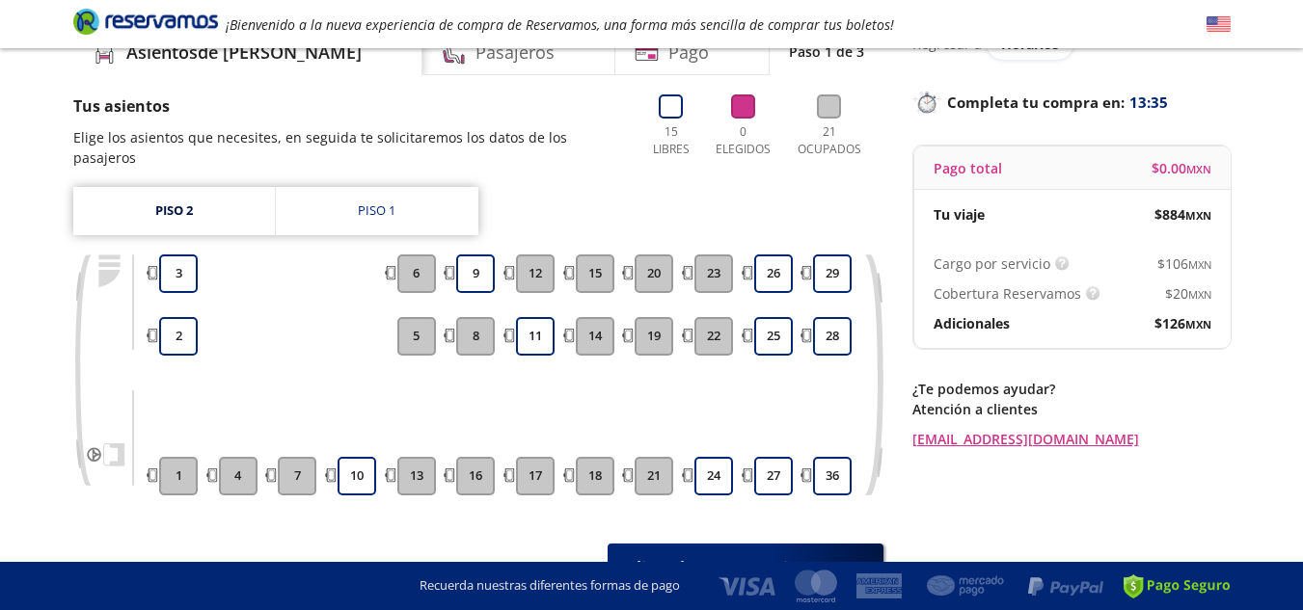
scroll to position [192, 0]
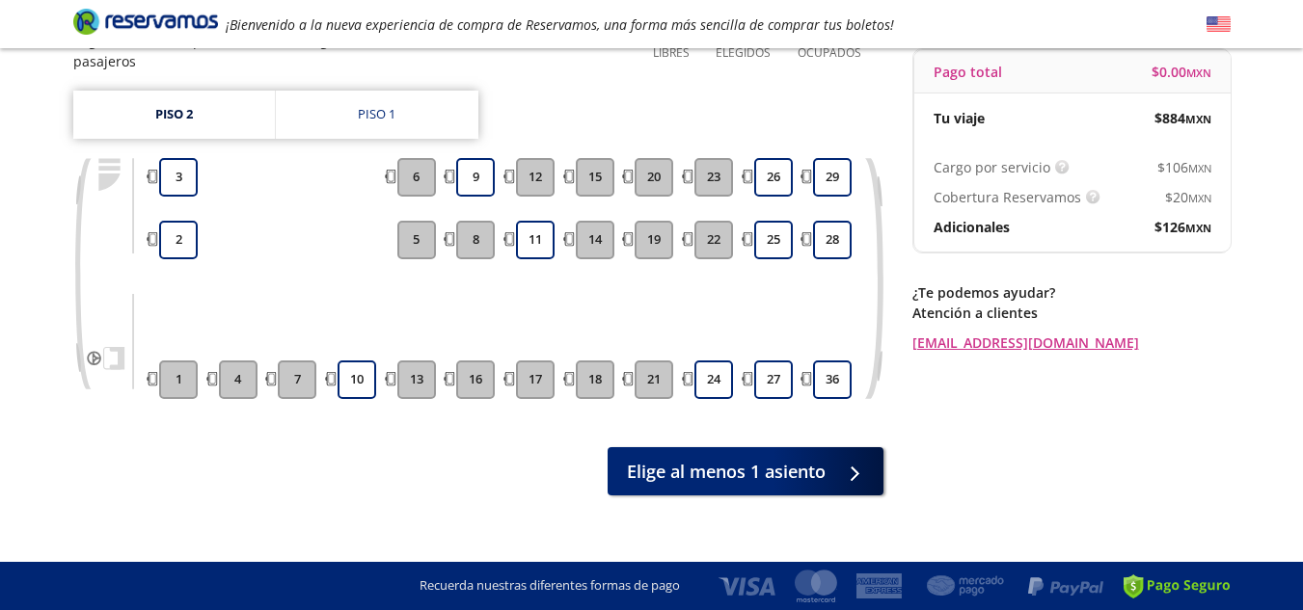
click at [1132, 589] on icon at bounding box center [1176, 587] width 107 height 24
click at [1197, 590] on icon at bounding box center [1176, 587] width 107 height 24
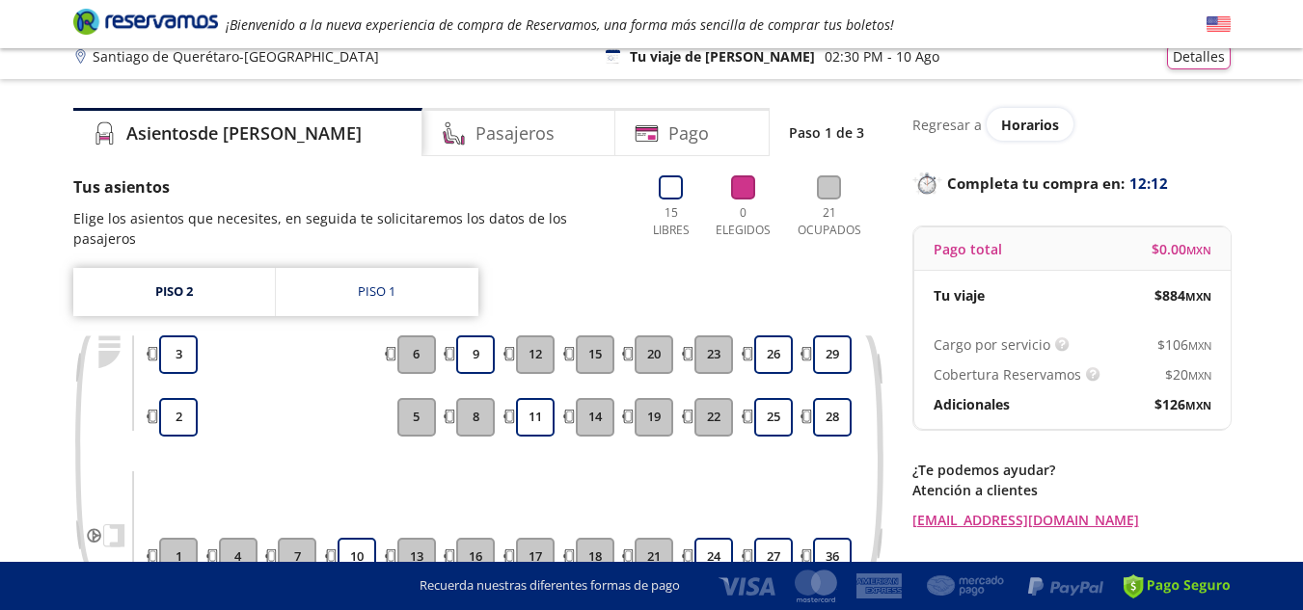
scroll to position [0, 0]
